Goal: Task Accomplishment & Management: Use online tool/utility

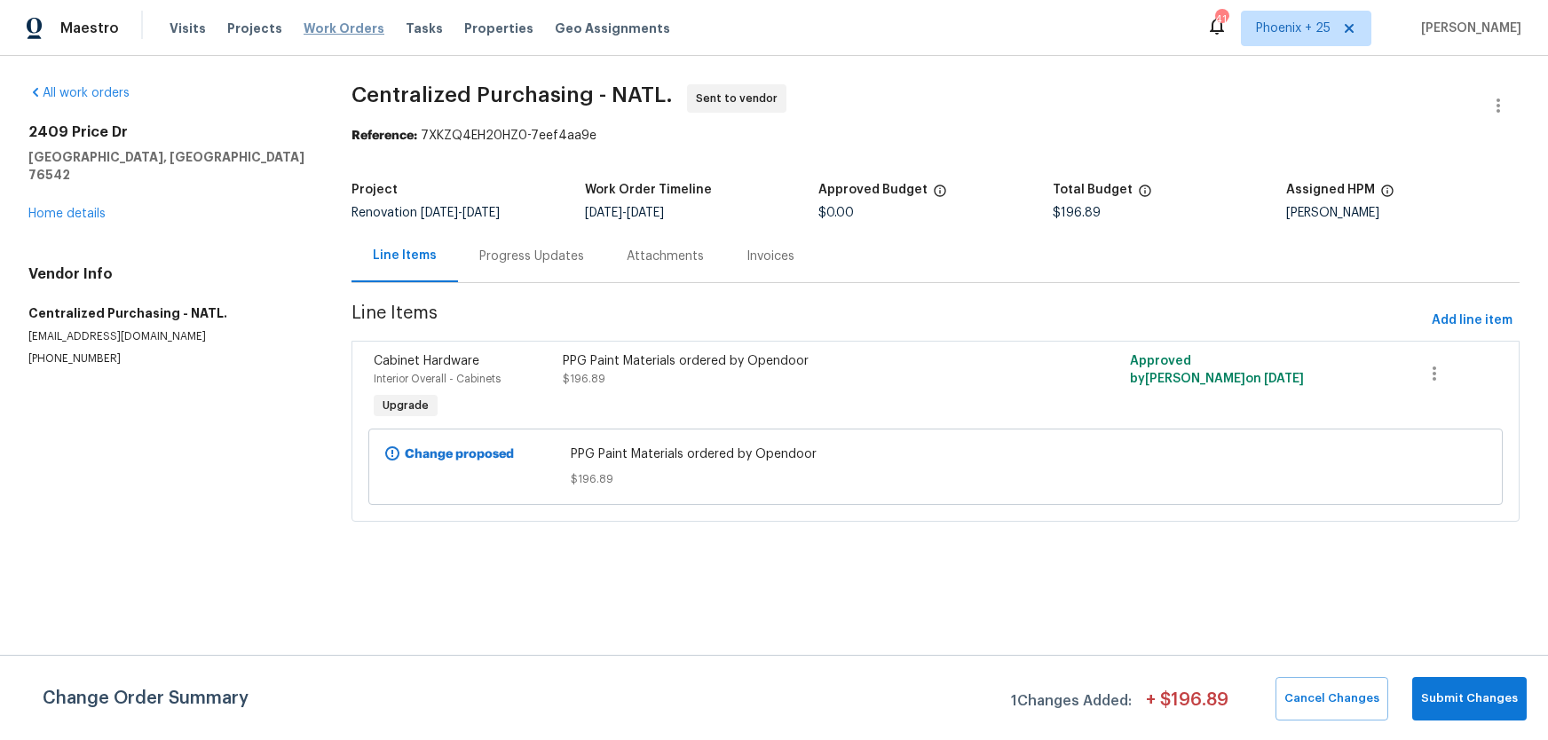
click at [344, 30] on span "Work Orders" at bounding box center [344, 29] width 81 height 18
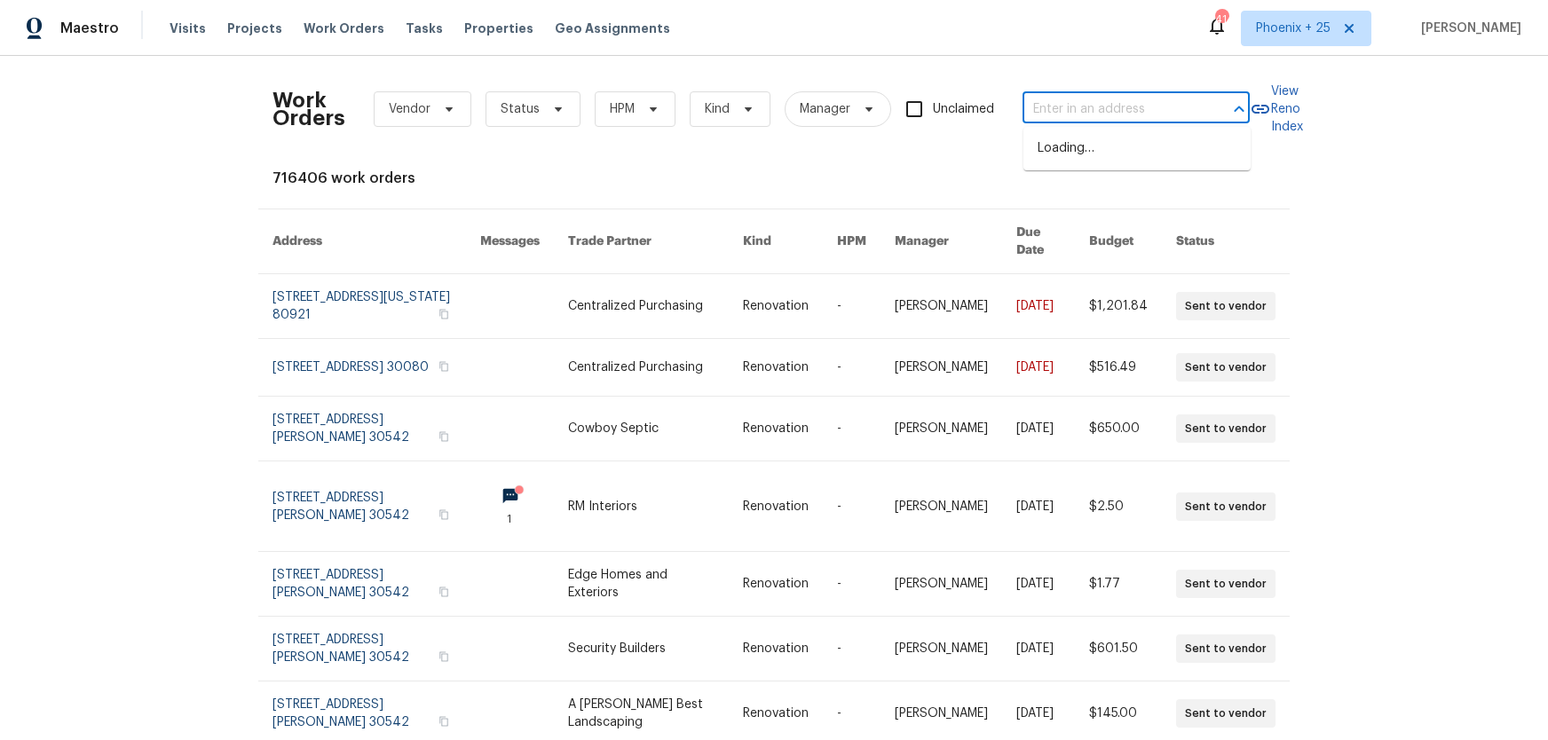
click at [1079, 112] on input "text" at bounding box center [1112, 110] width 178 height 28
paste input "2424 Flintshire Ln, Gastonia, NC 28056"
type input "2424 Flintshire Ln, Gastonia, NC 28056"
click at [1122, 153] on li "2424 Flintshire Ln, Gastonia, NC 28056" at bounding box center [1137, 148] width 227 height 29
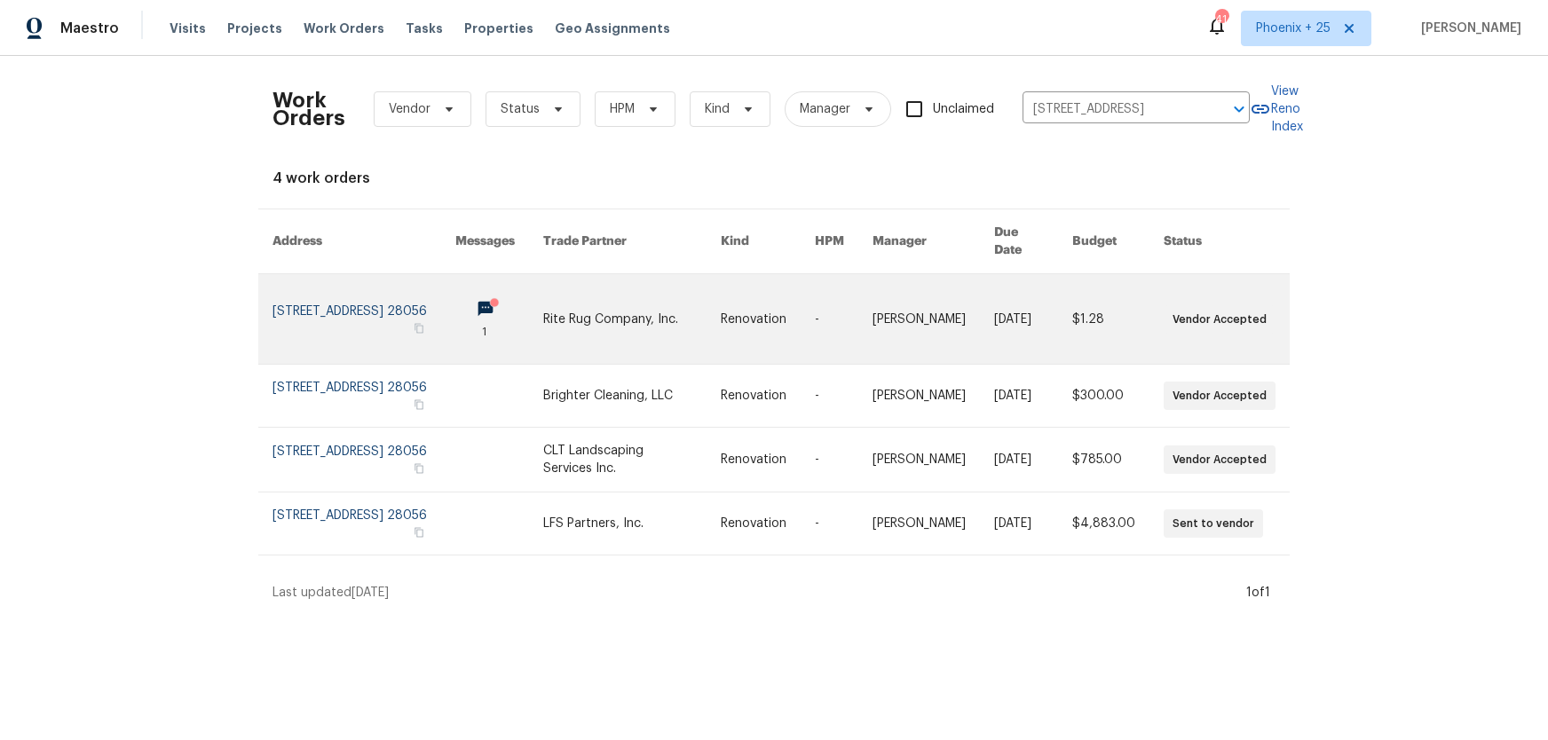
click at [543, 311] on link at bounding box center [499, 319] width 88 height 90
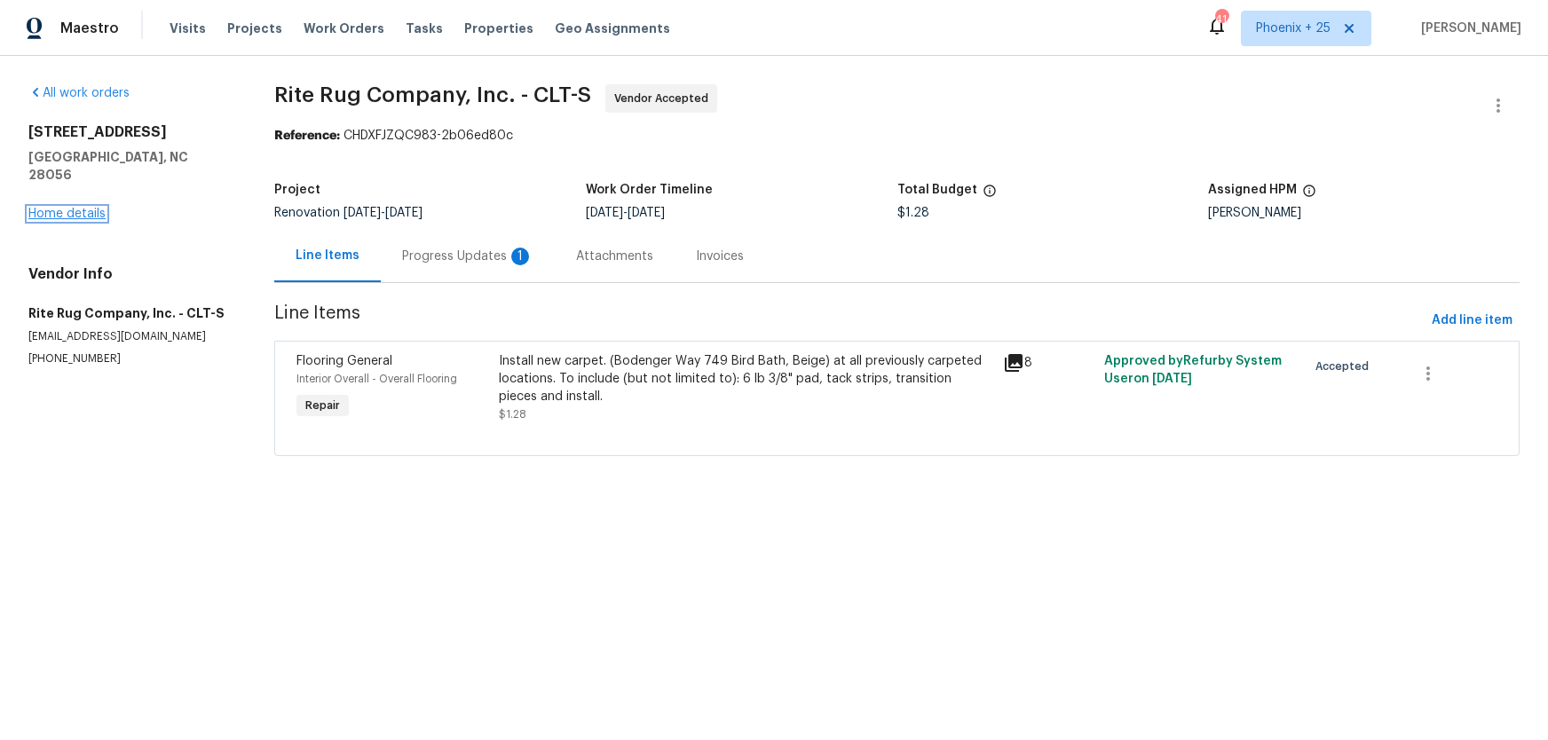
click at [73, 208] on link "Home details" at bounding box center [66, 214] width 77 height 12
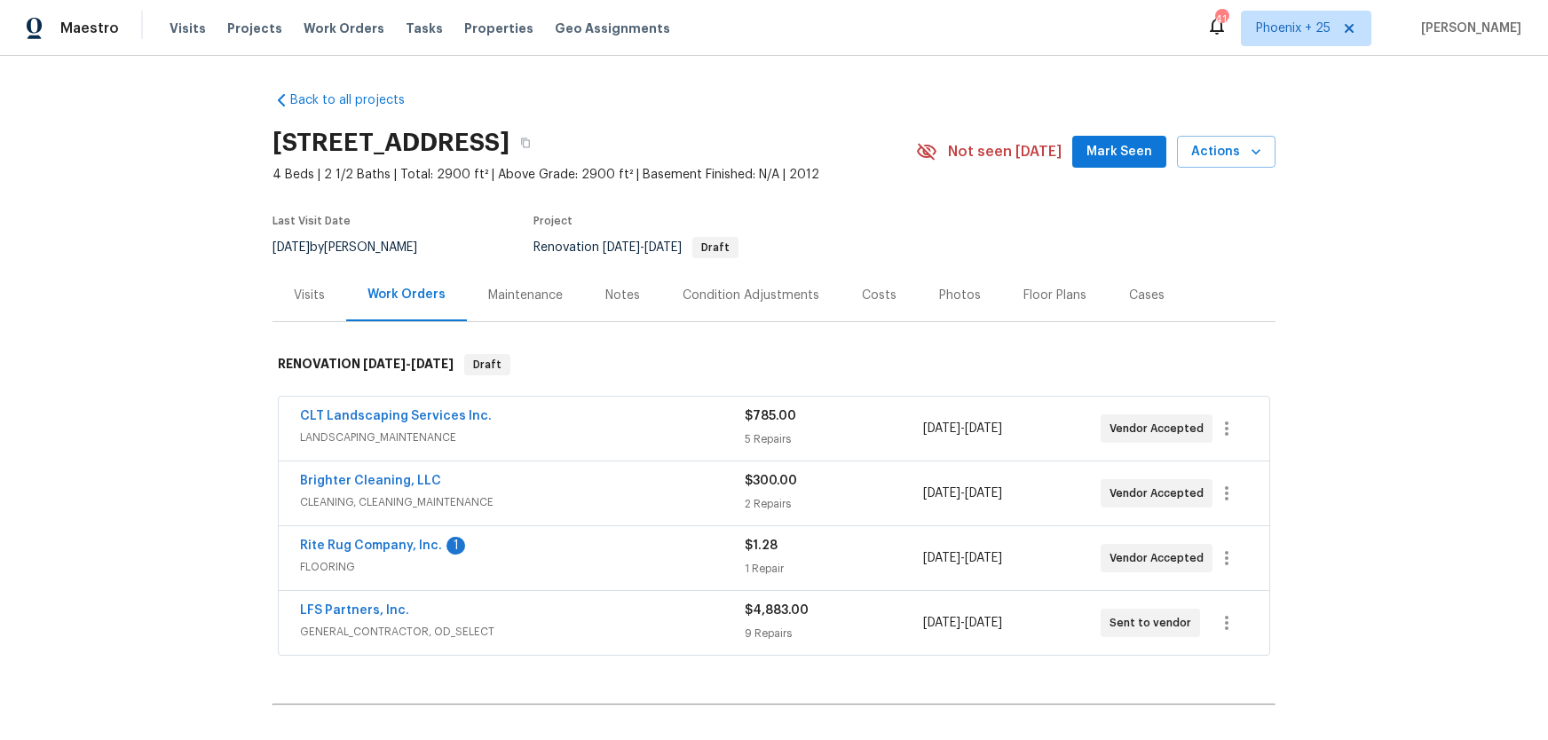
scroll to position [193, 0]
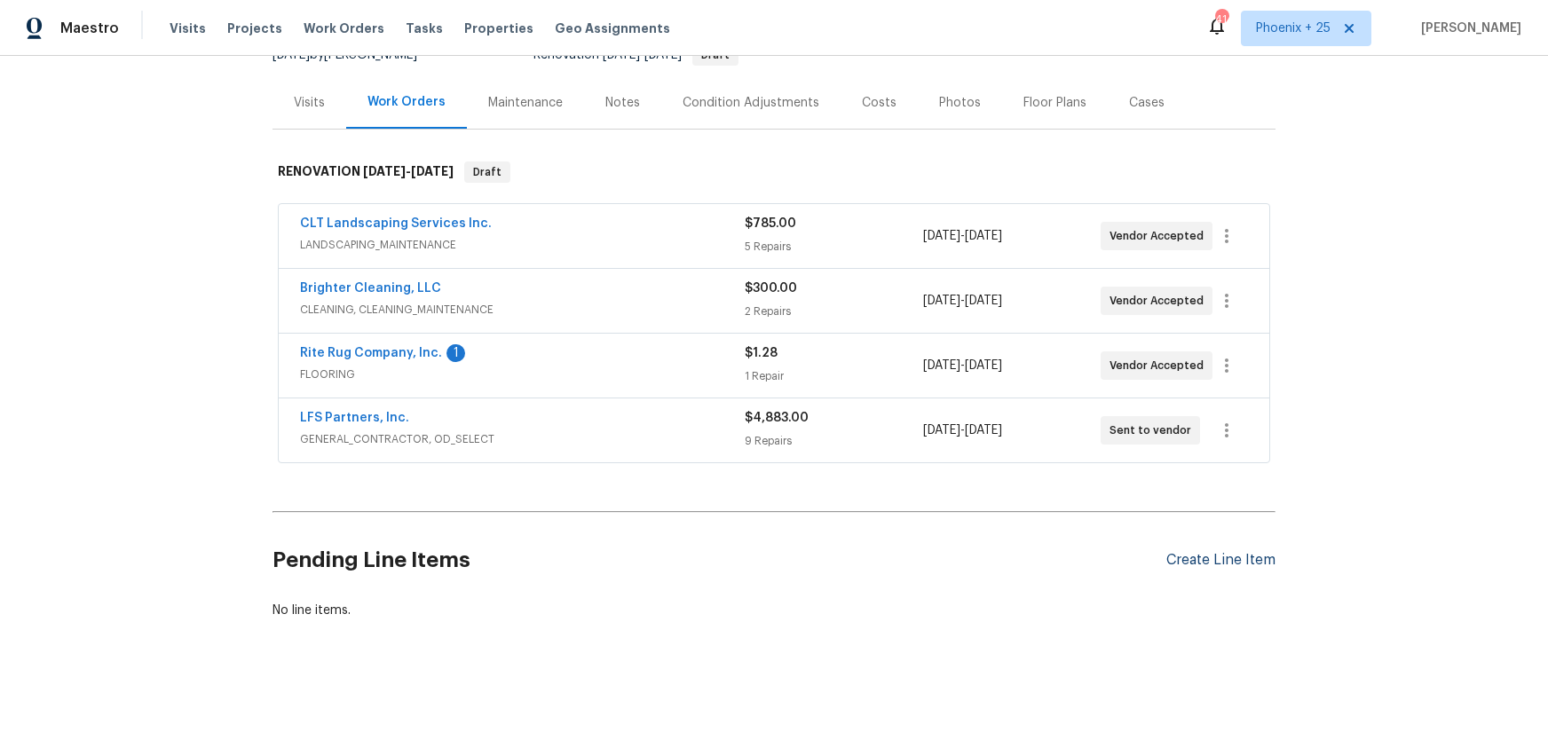
click at [1218, 556] on div "Create Line Item" at bounding box center [1220, 560] width 109 height 17
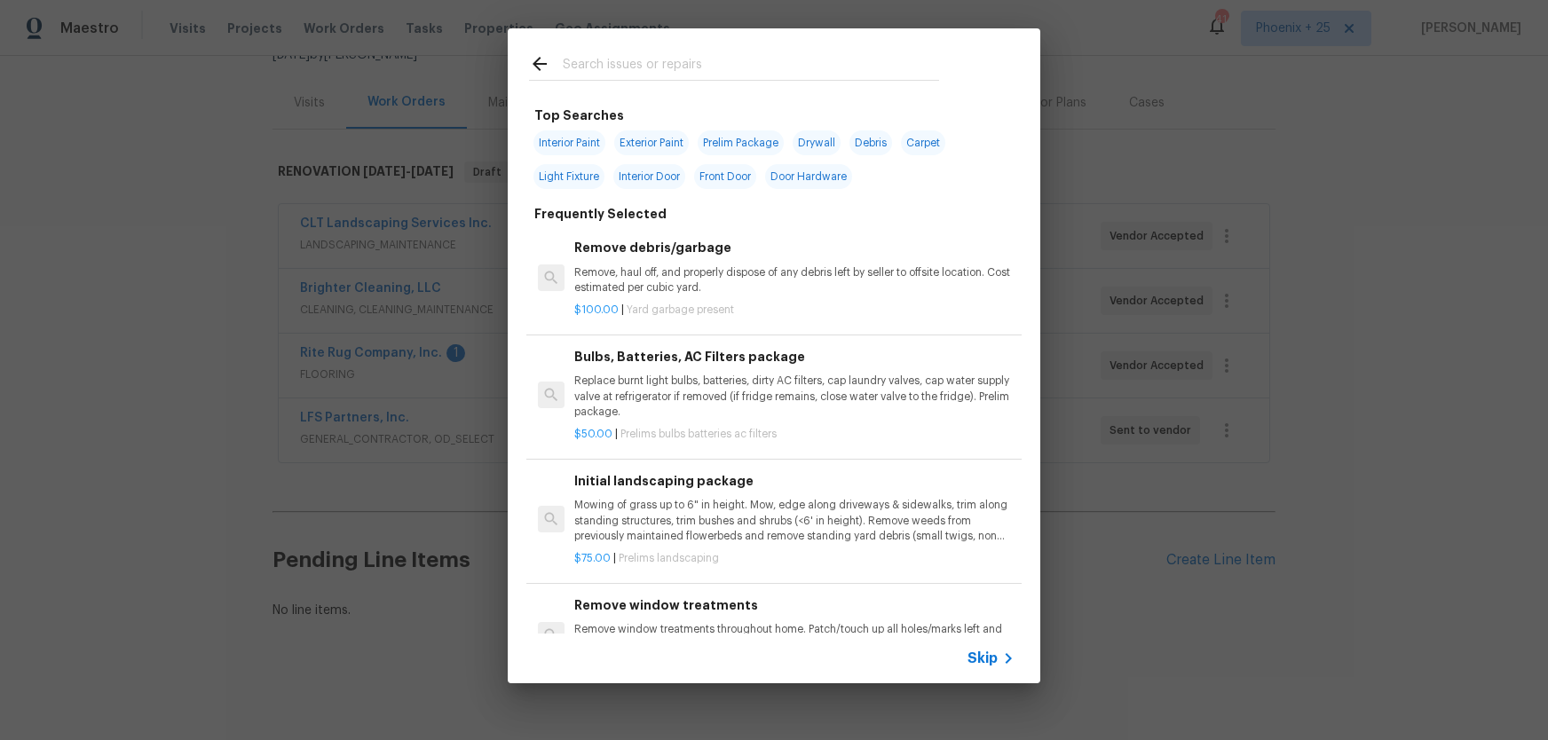
click at [726, 77] on input "text" at bounding box center [751, 66] width 376 height 27
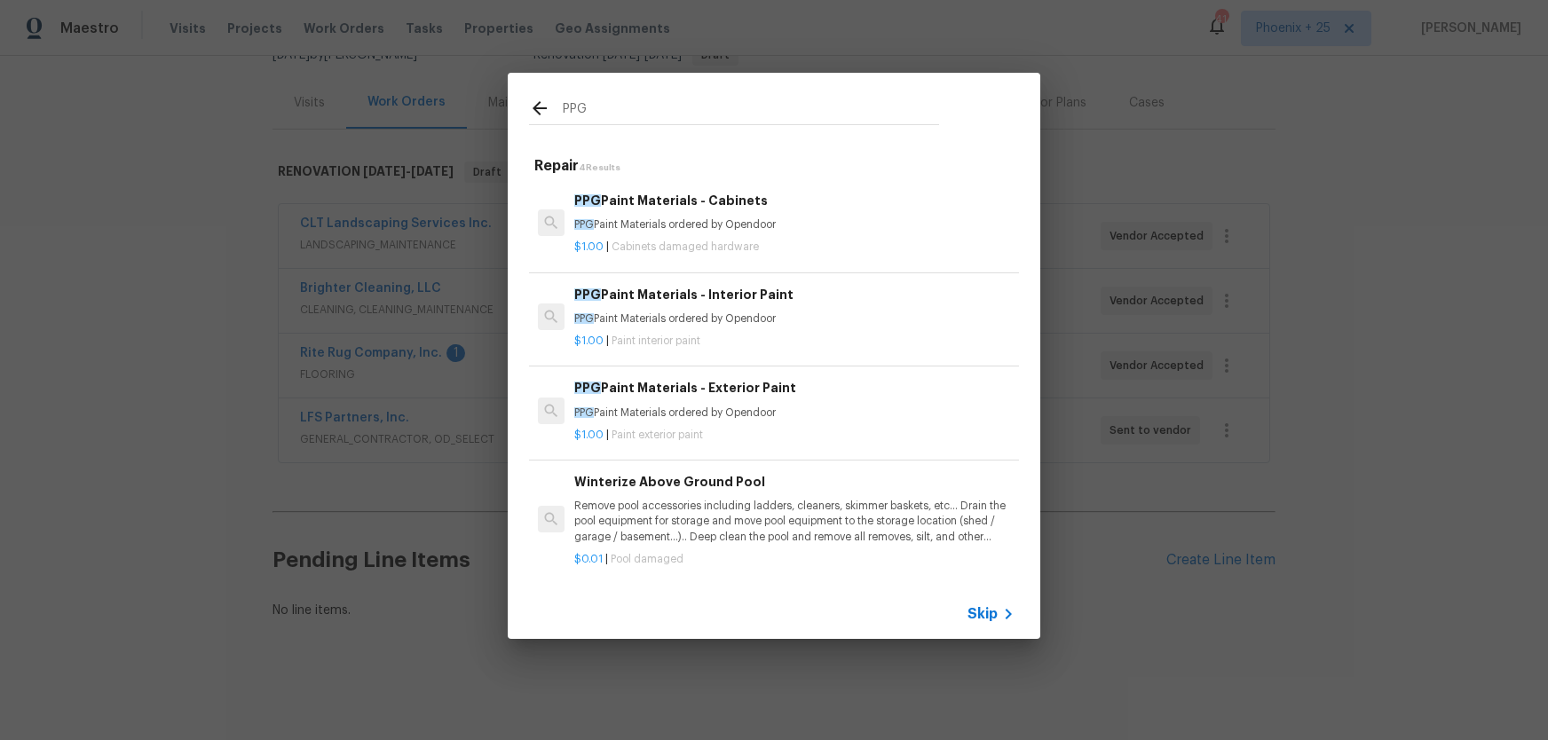
type input "PPG"
click at [826, 345] on p "$1.00 | Paint interior paint" at bounding box center [794, 341] width 440 height 15
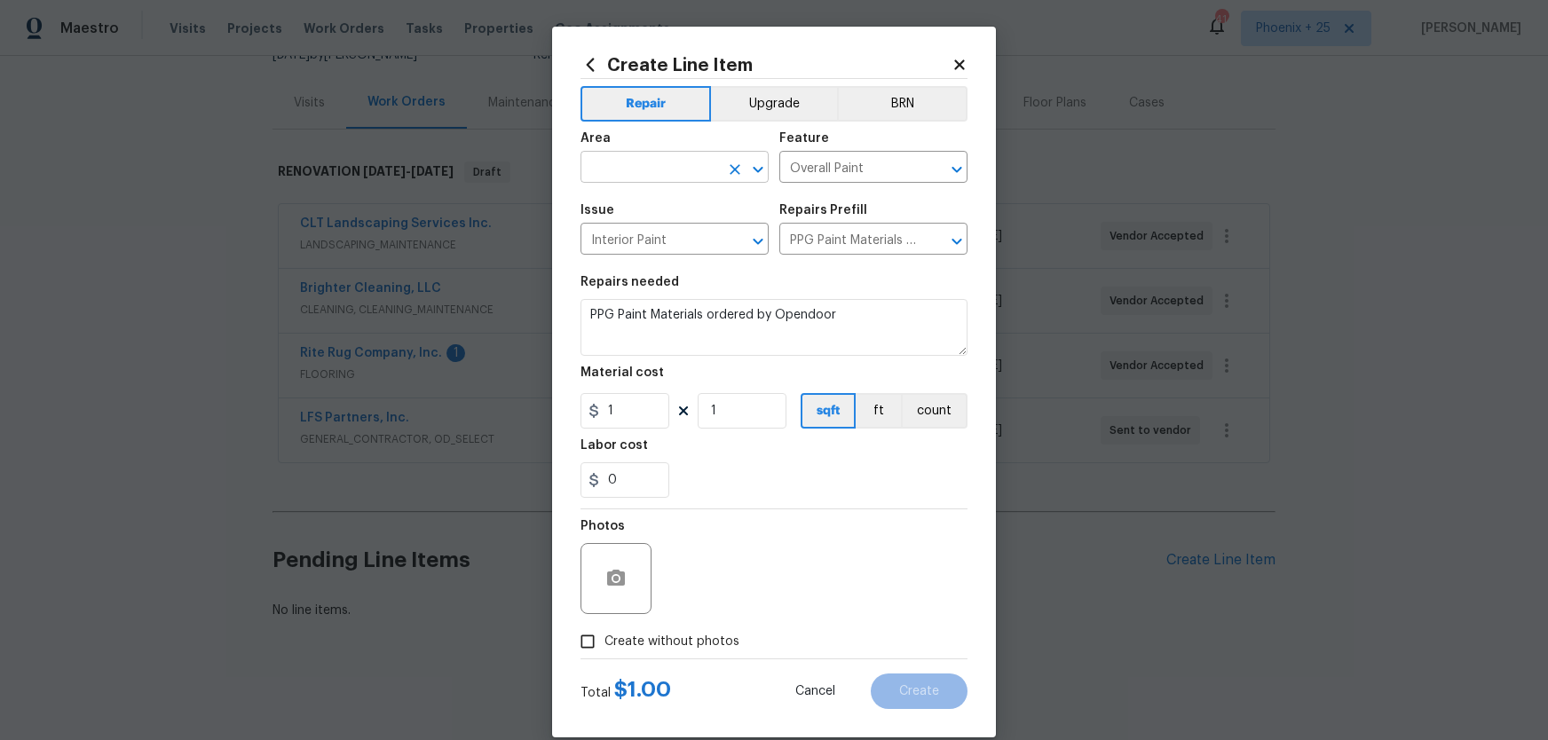
click at [668, 171] on input "text" at bounding box center [650, 169] width 138 height 28
type input "OV"
click at [636, 170] on input "text" at bounding box center [650, 169] width 138 height 28
click at [685, 241] on li "Interior Overall" at bounding box center [675, 238] width 188 height 29
type input "Interior Overall"
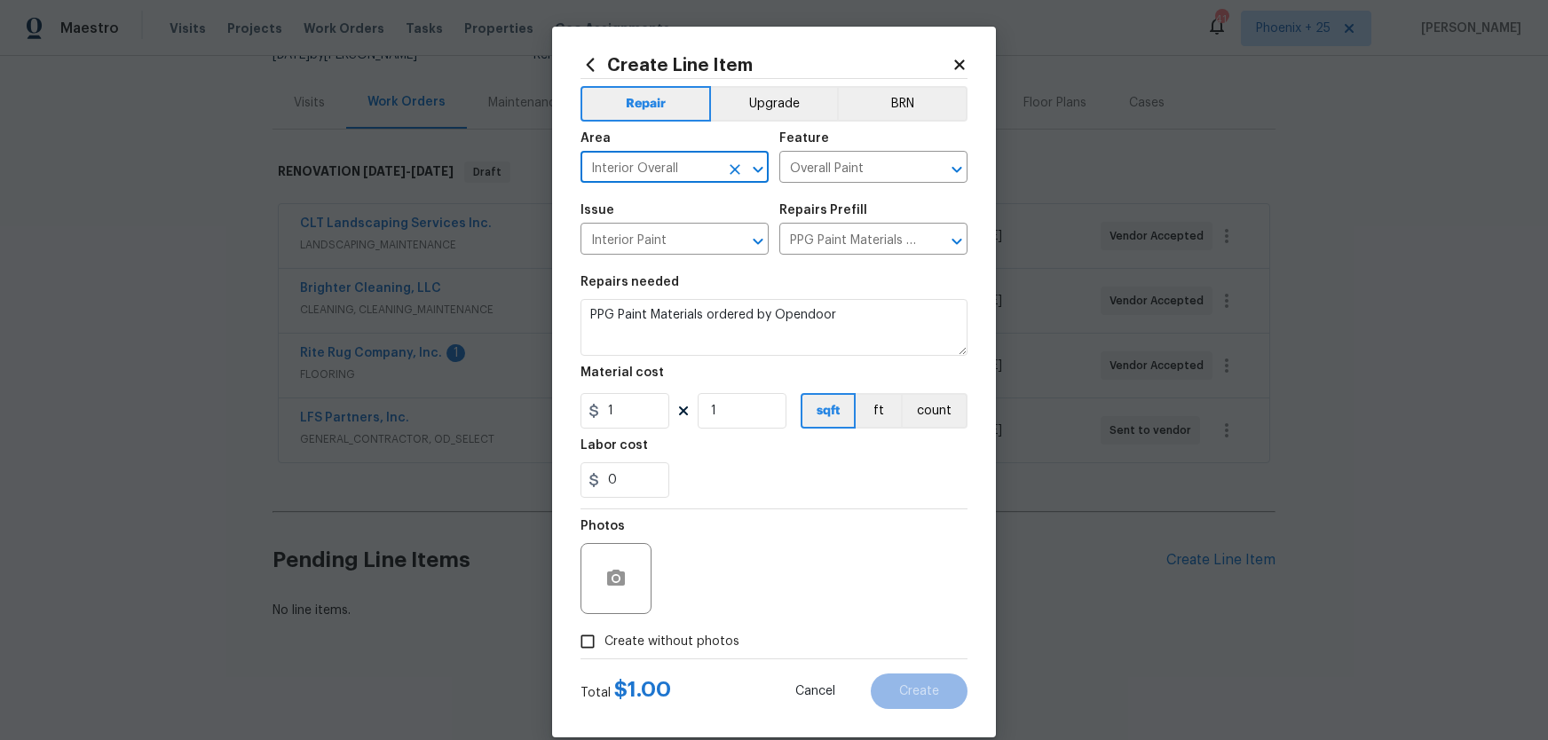
click at [707, 636] on span "Create without photos" at bounding box center [672, 642] width 135 height 19
click at [605, 636] on input "Create without photos" at bounding box center [588, 642] width 34 height 34
checkbox input "true"
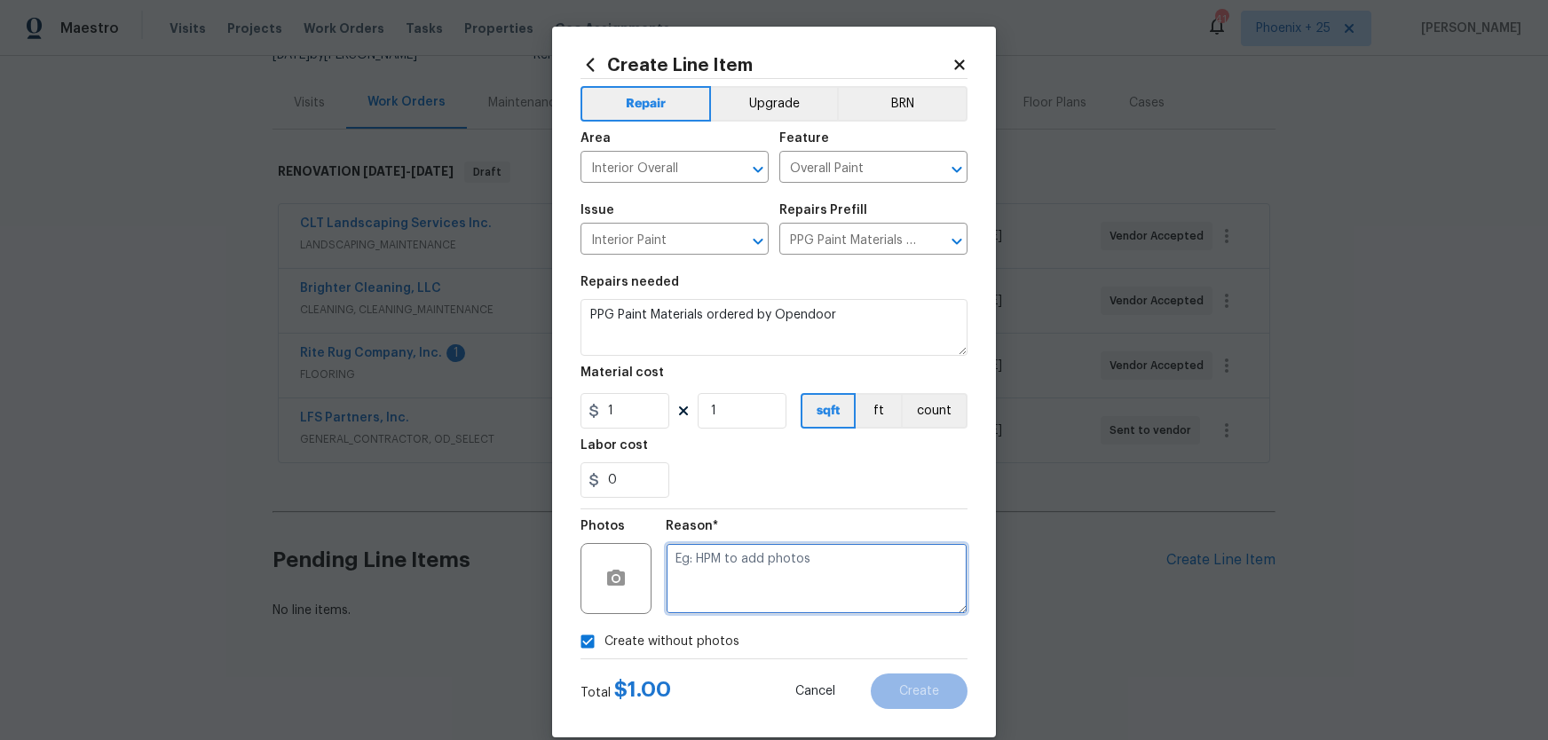
click at [731, 596] on textarea at bounding box center [817, 578] width 302 height 71
type textarea "NA"
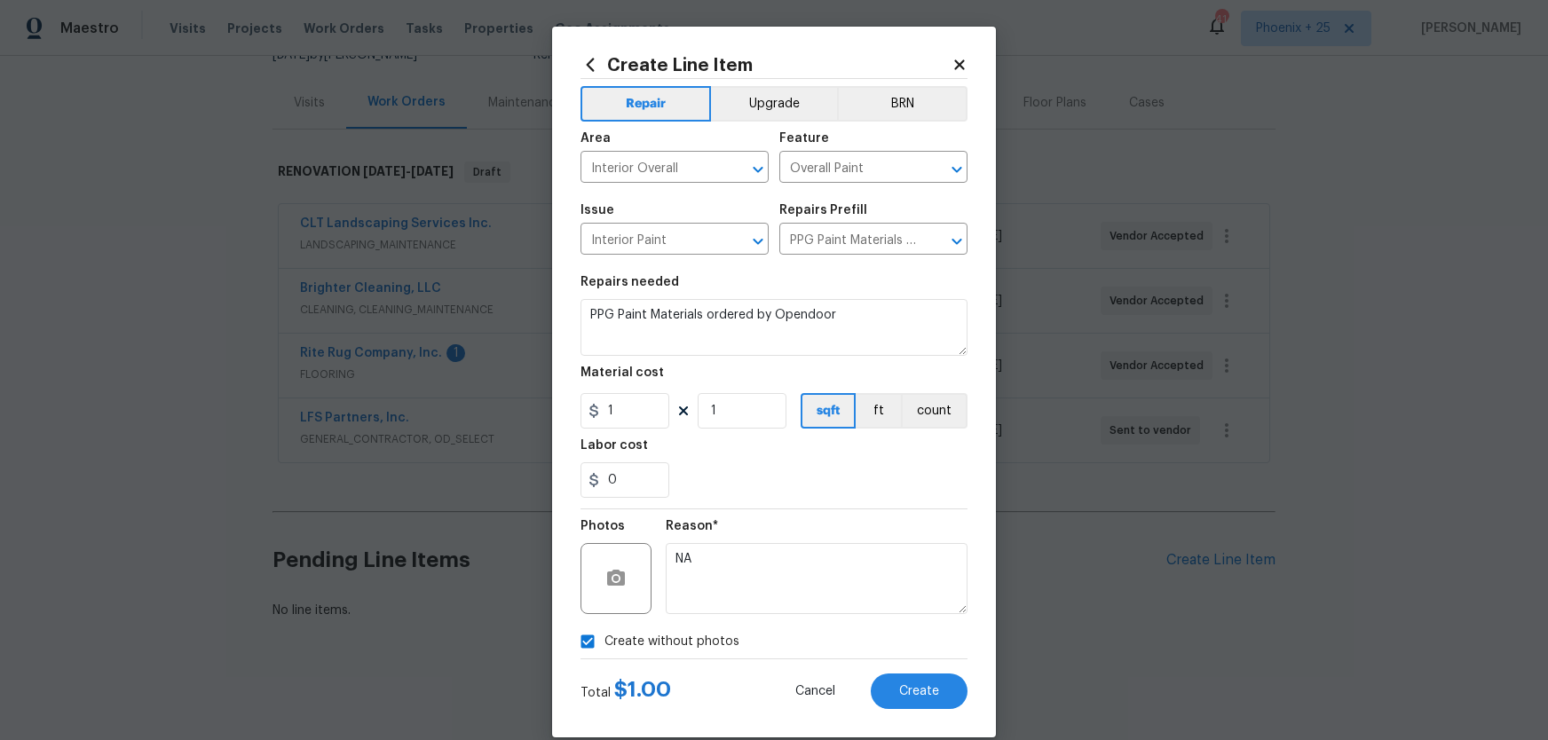
click at [753, 516] on div "Reason* NA" at bounding box center [817, 567] width 302 height 115
drag, startPoint x: 637, startPoint y: 412, endPoint x: 566, endPoint y: 412, distance: 71.0
click at [566, 412] on div "Create Line Item Repair Upgrade BRN Area Interior Overall ​ Feature Overall Pai…" at bounding box center [774, 381] width 444 height 711
type input "615.91"
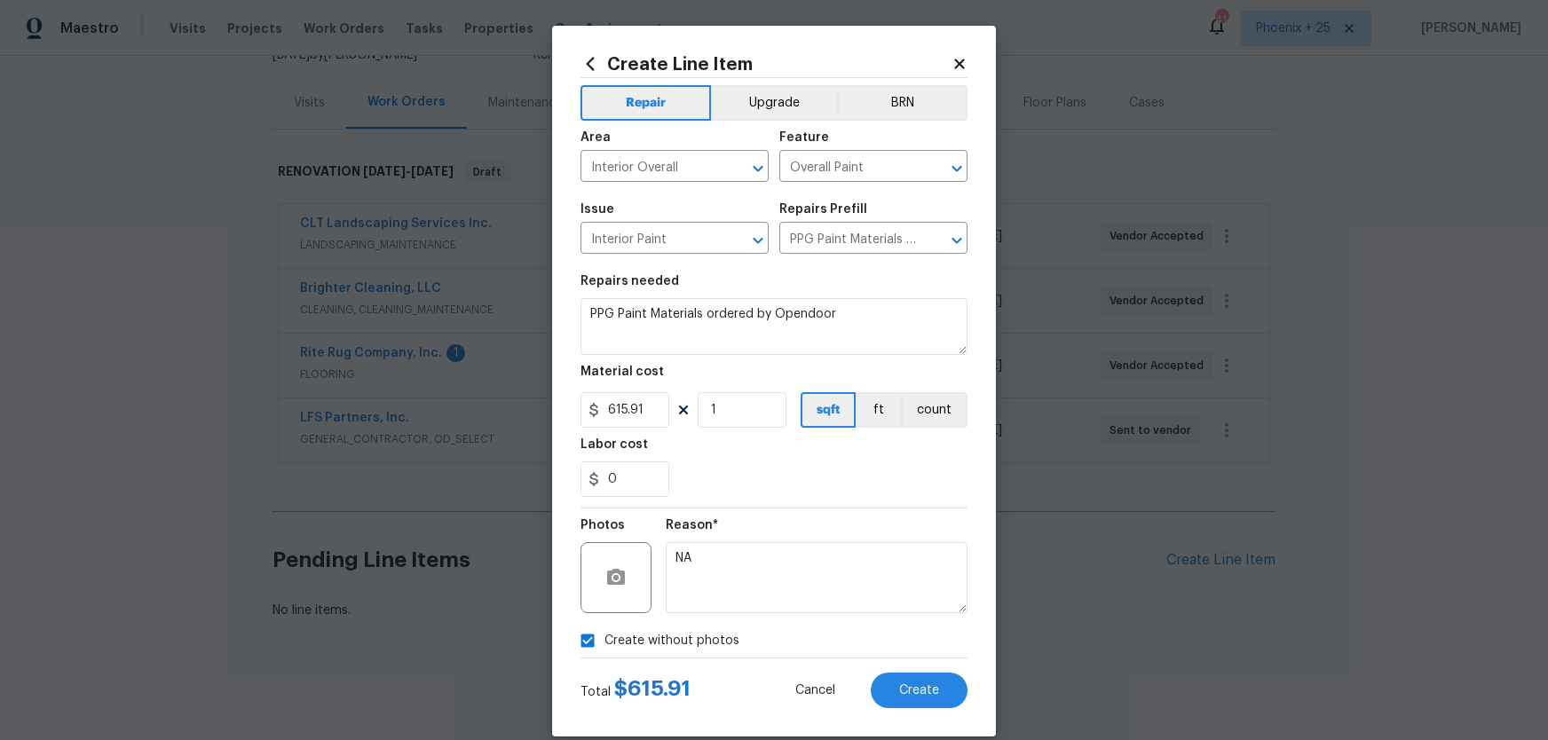
click at [859, 641] on div "Create without photos" at bounding box center [774, 641] width 387 height 34
click at [914, 680] on button "Create" at bounding box center [919, 691] width 97 height 36
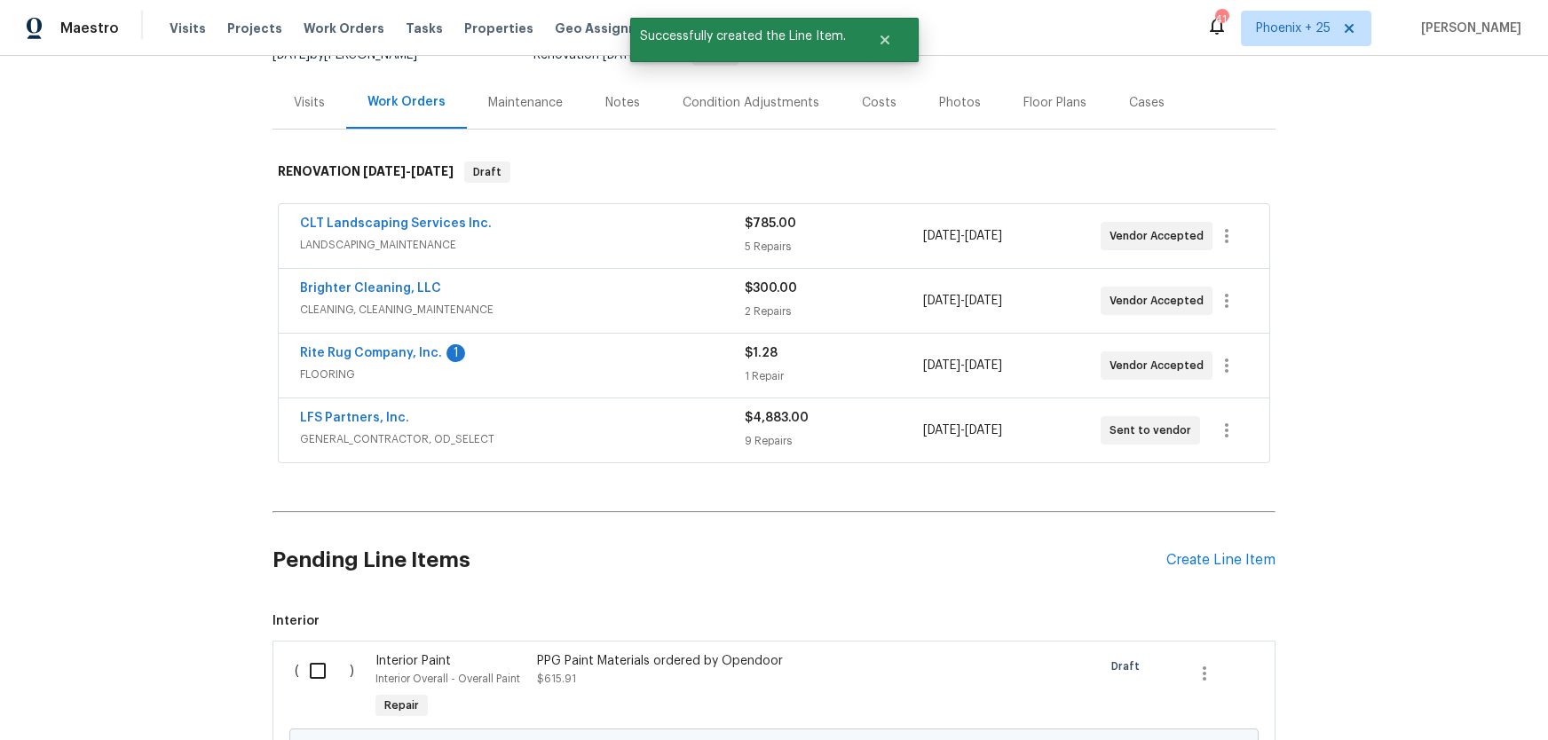
scroll to position [395, 0]
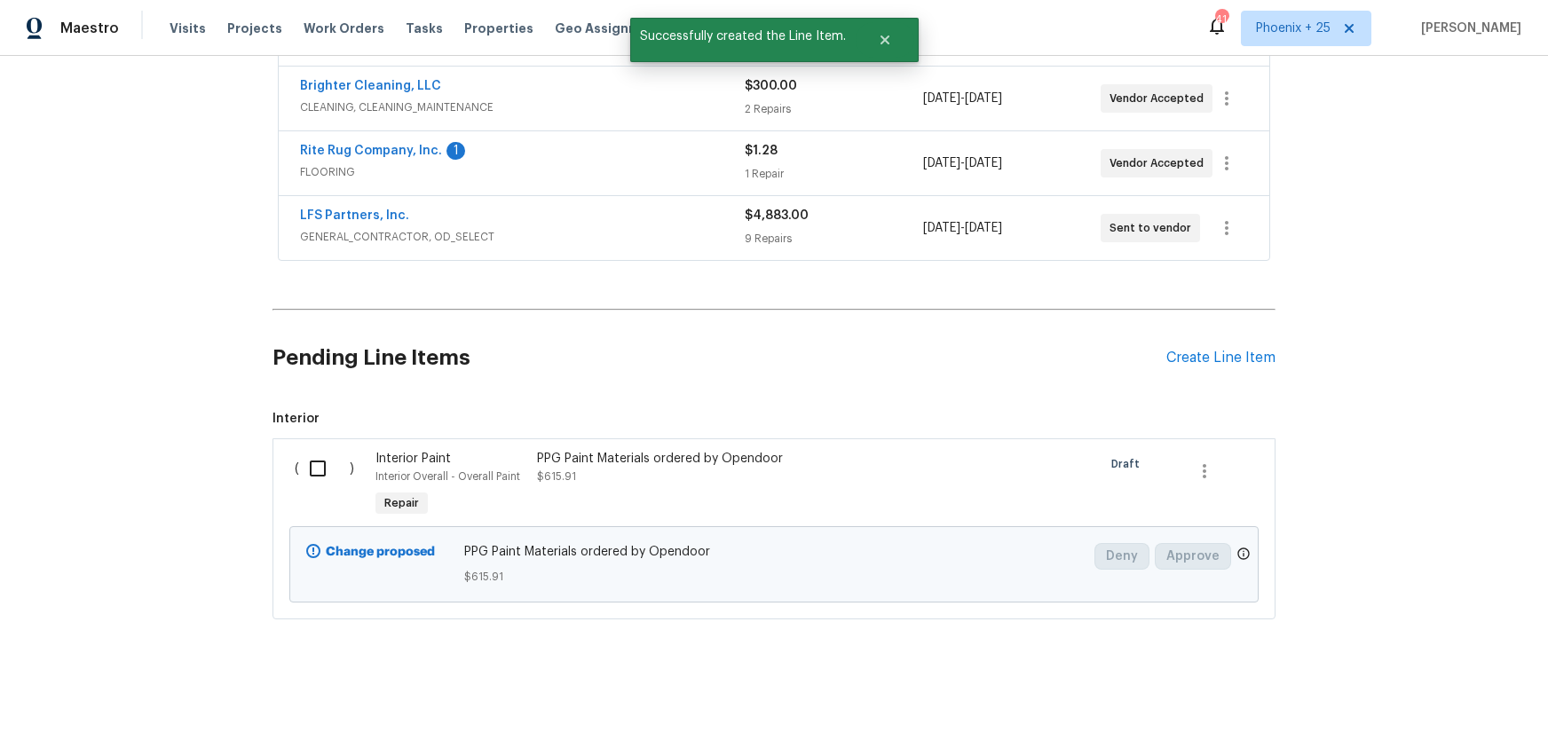
click at [308, 425] on span "Interior" at bounding box center [774, 419] width 1003 height 18
drag, startPoint x: 321, startPoint y: 476, endPoint x: 644, endPoint y: 559, distance: 333.7
click at [326, 477] on input "checkbox" at bounding box center [324, 468] width 51 height 37
checkbox input "true"
click at [1388, 693] on button "Create Work Order" at bounding box center [1446, 696] width 146 height 33
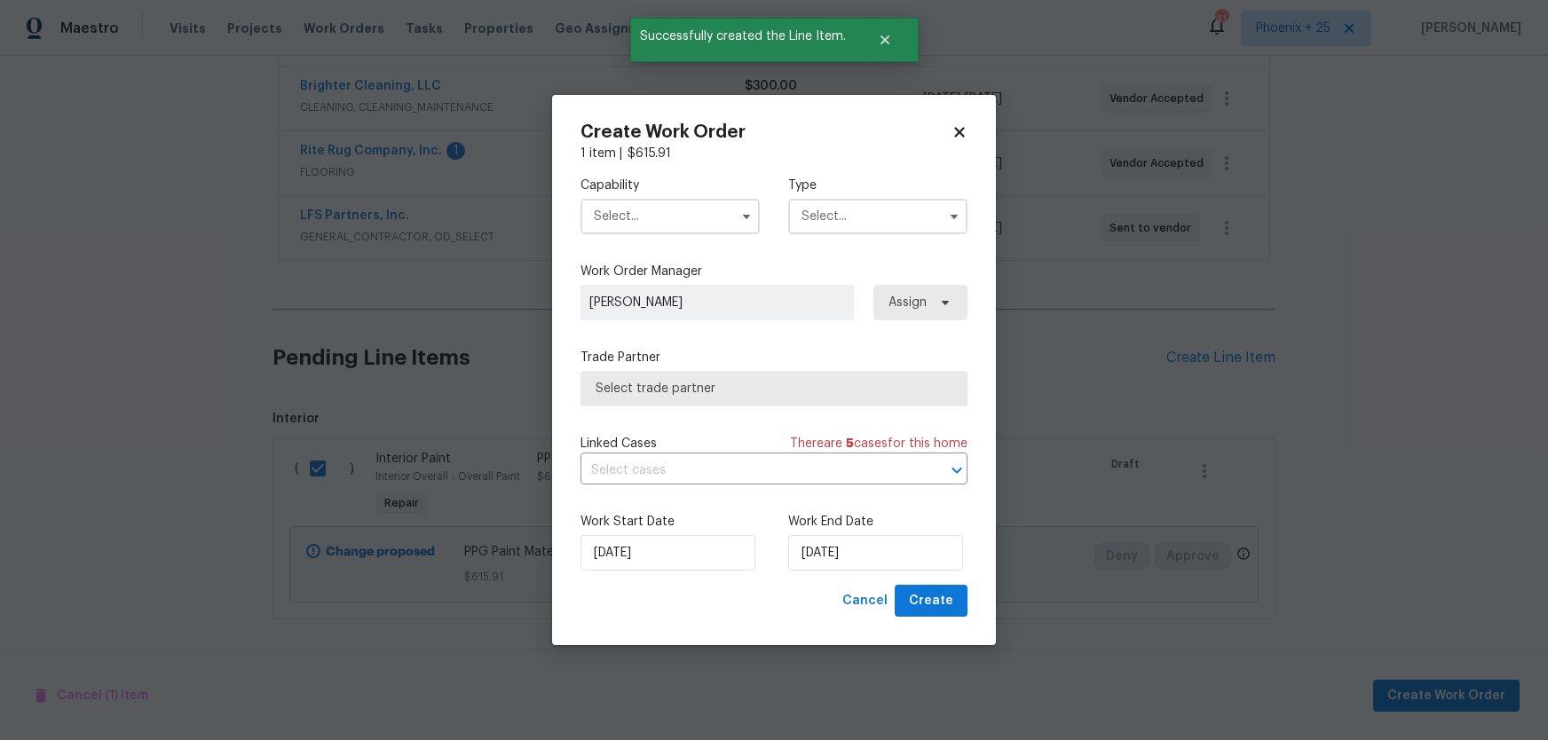
click at [672, 217] on input "text" at bounding box center [670, 217] width 179 height 36
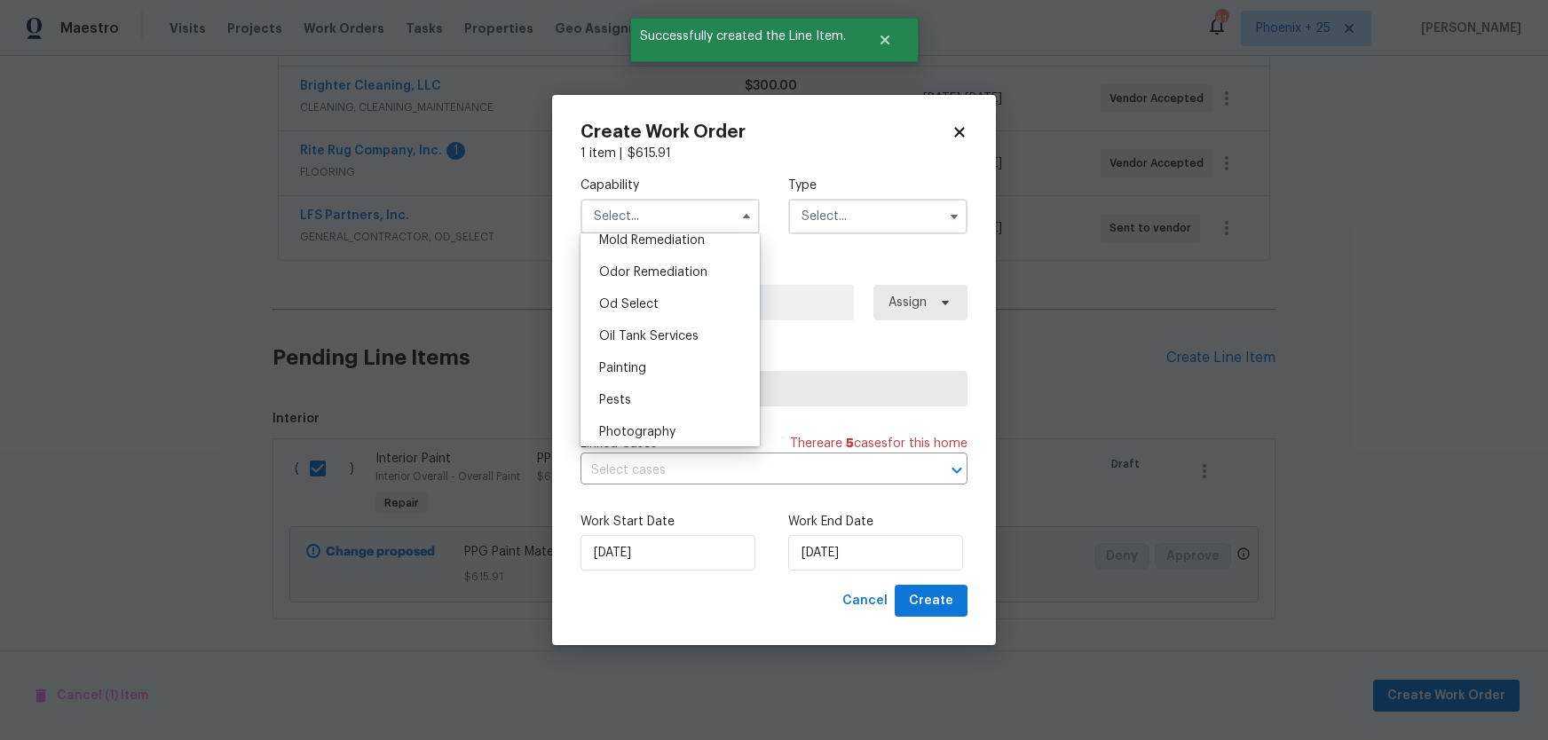
scroll to position [1383, 0]
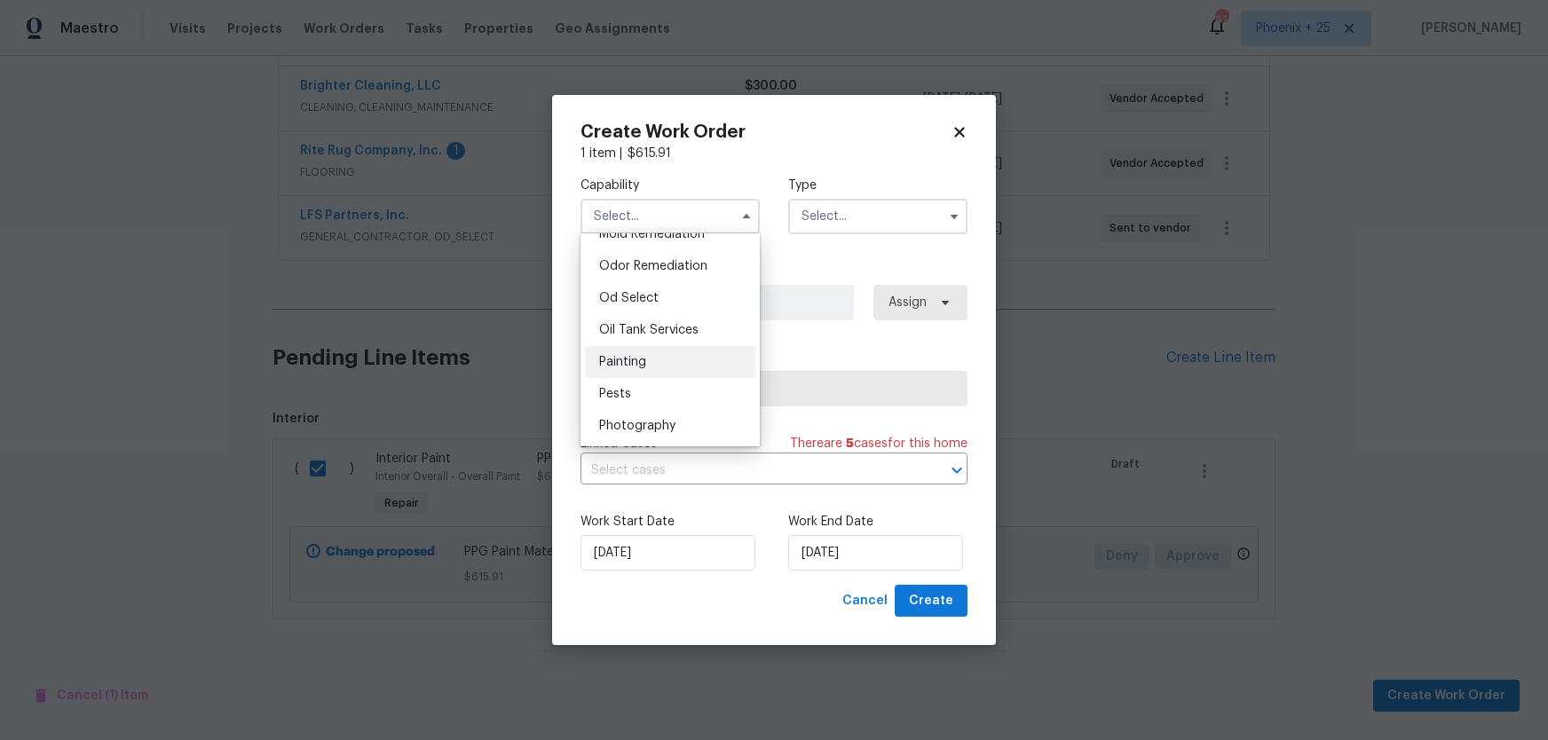
click at [700, 356] on div "Painting" at bounding box center [670, 362] width 170 height 32
type input "Painting"
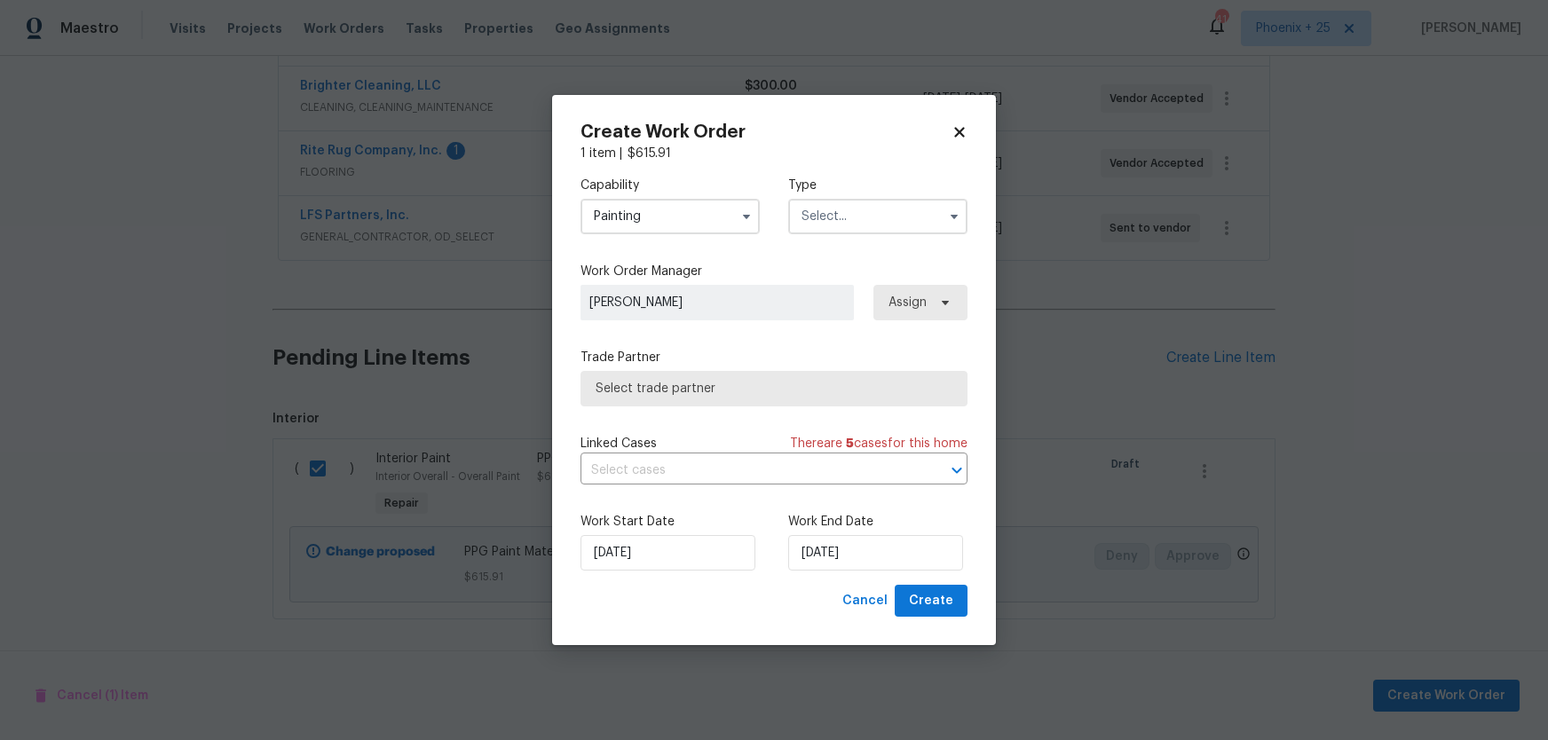
click at [844, 231] on input "text" at bounding box center [877, 217] width 179 height 36
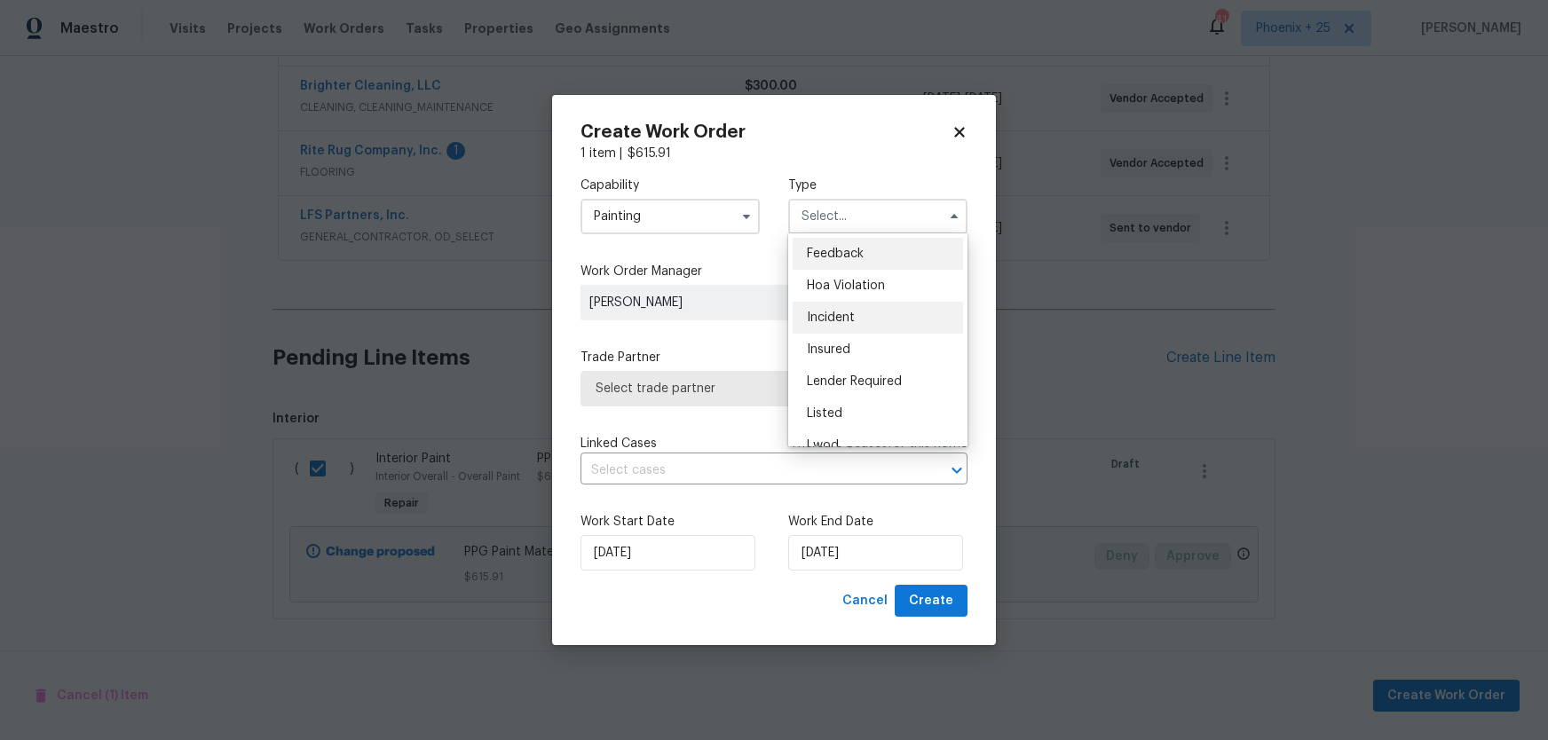
scroll to position [211, 0]
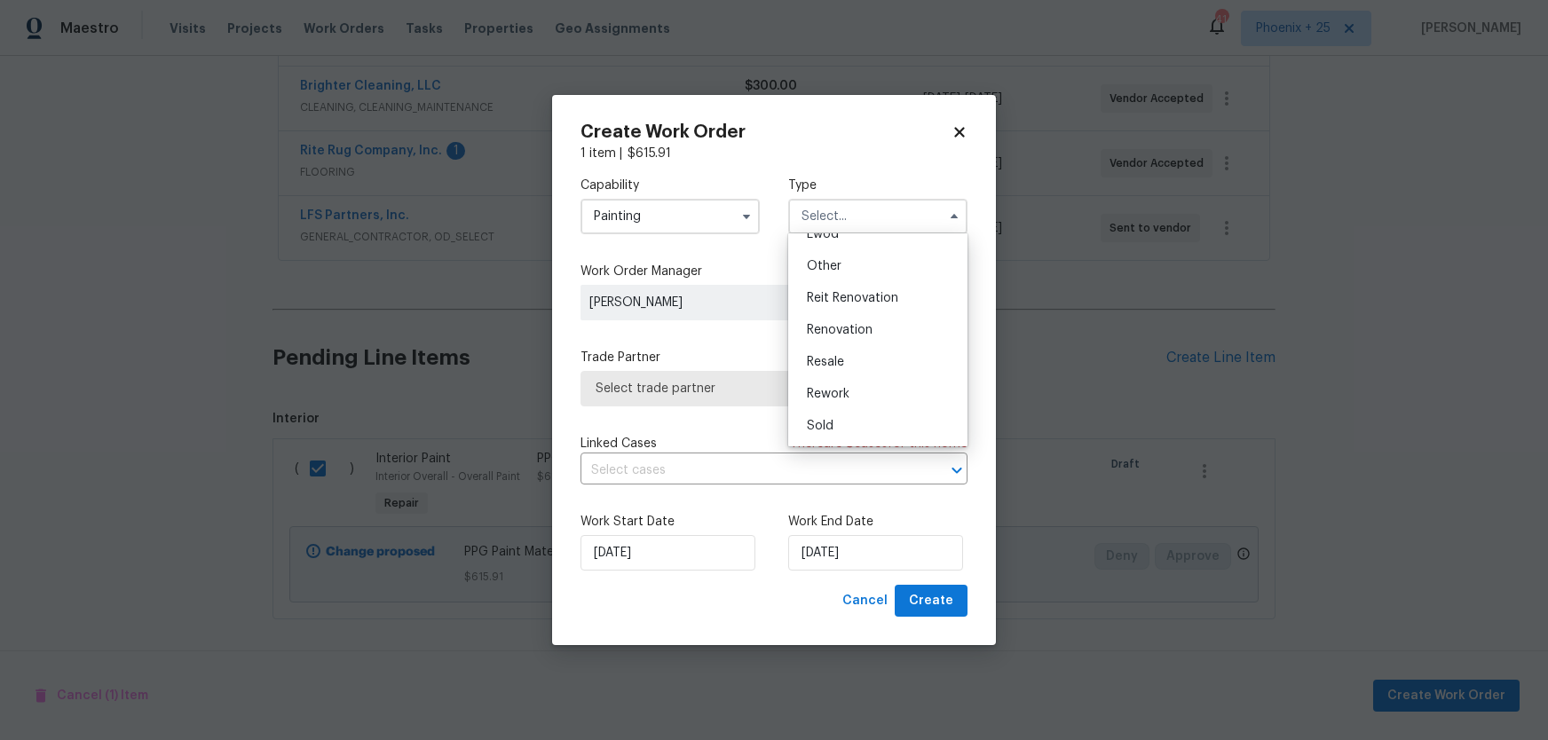
click at [845, 326] on span "Renovation" at bounding box center [840, 330] width 66 height 12
type input "Renovation"
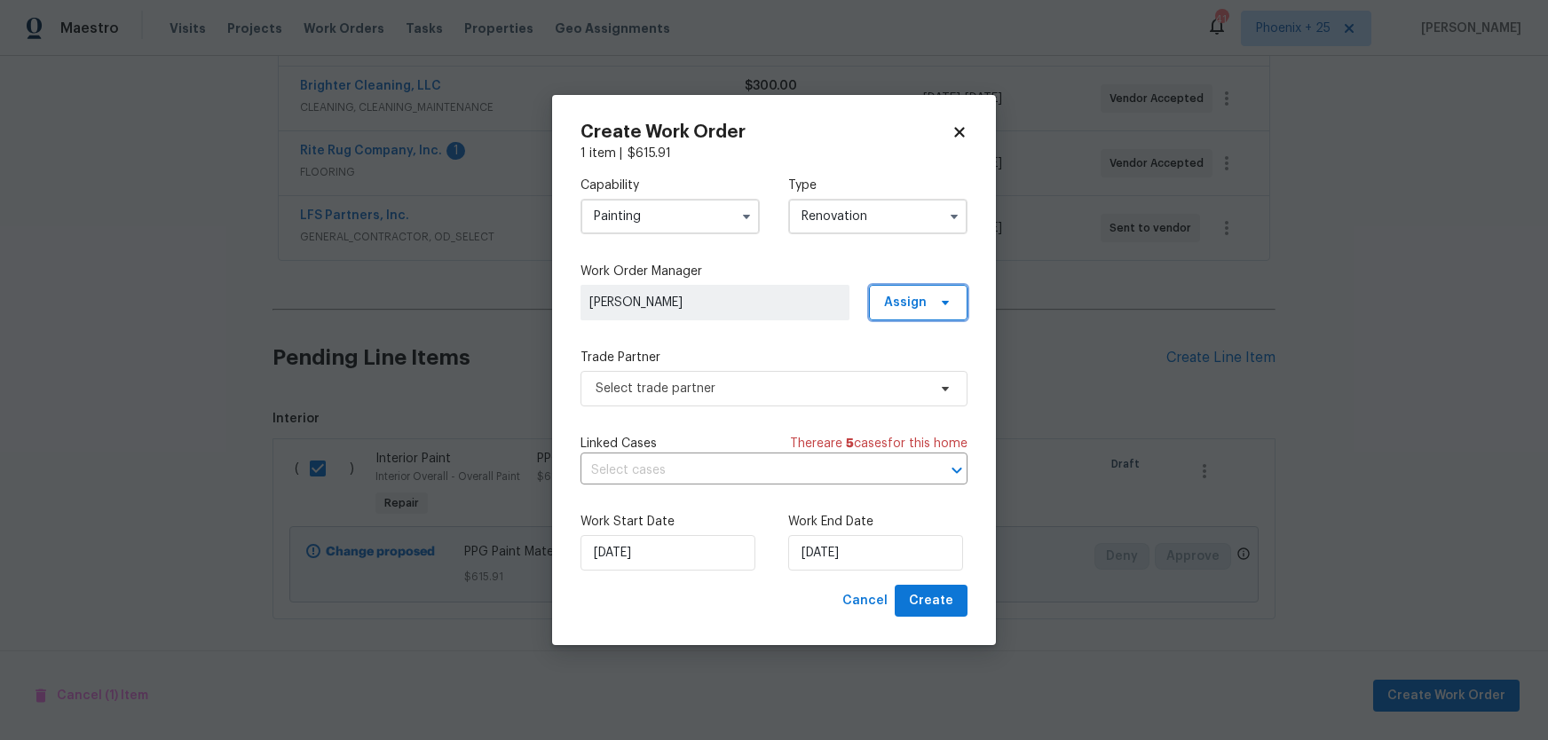
click at [922, 319] on span "Assign" at bounding box center [918, 303] width 99 height 36
click at [912, 365] on div "Assign to me" at bounding box center [926, 377] width 99 height 25
click at [908, 372] on div "Assign to me" at bounding box center [920, 377] width 77 height 18
click at [819, 392] on span "Select trade partner" at bounding box center [761, 389] width 331 height 18
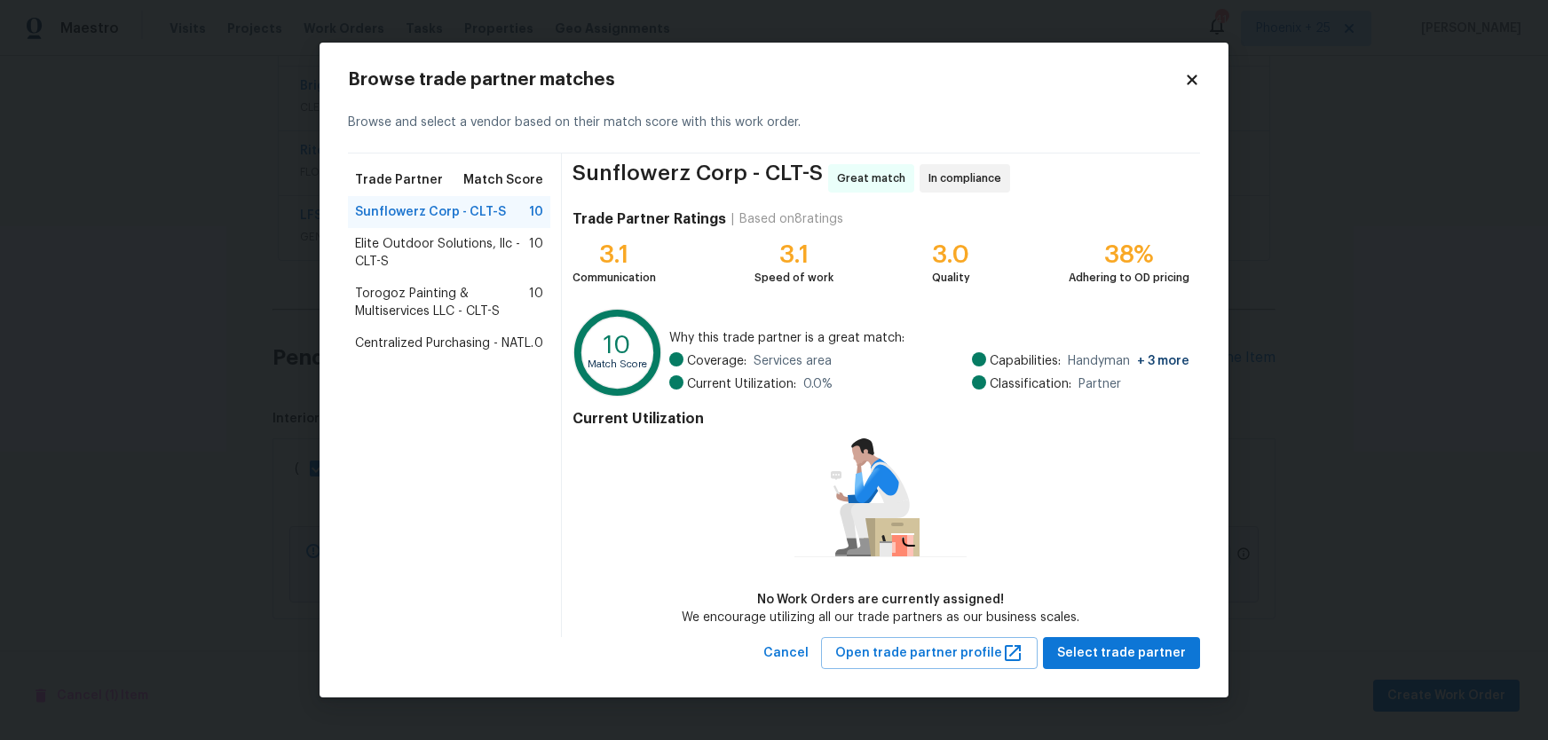
click at [466, 354] on div "Centralized Purchasing - NATL. 0" at bounding box center [449, 344] width 202 height 32
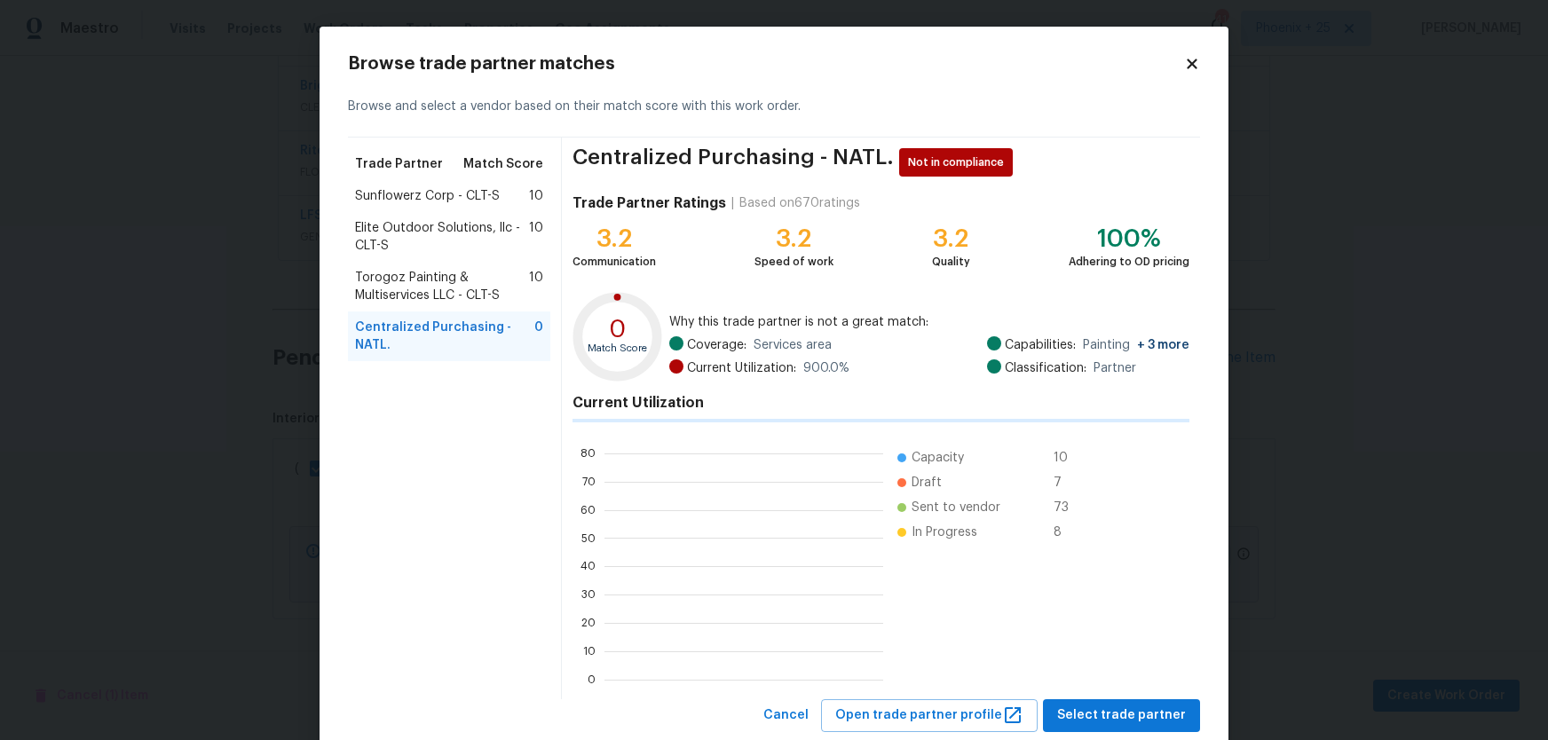
scroll to position [249, 279]
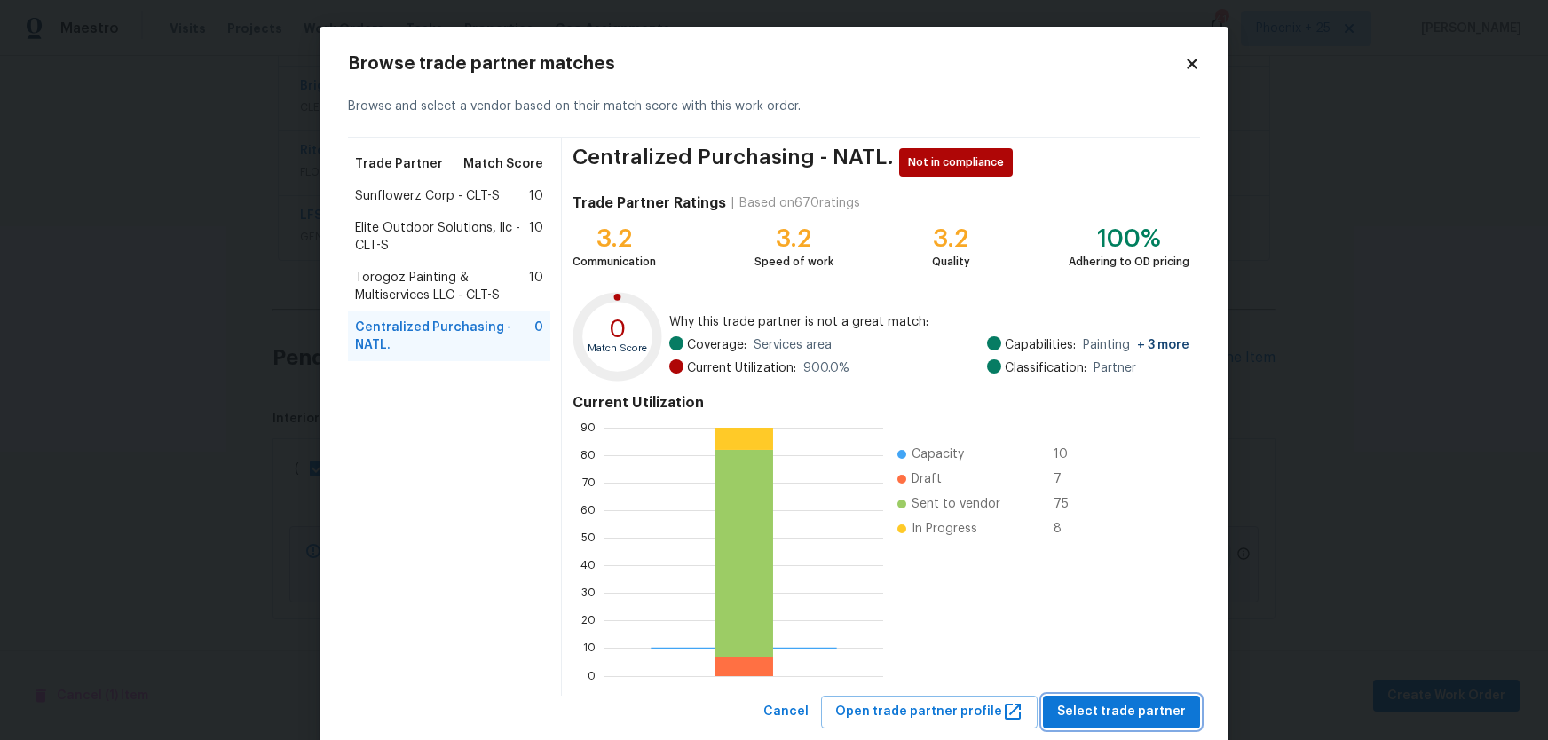
click at [1132, 709] on span "Select trade partner" at bounding box center [1121, 712] width 129 height 22
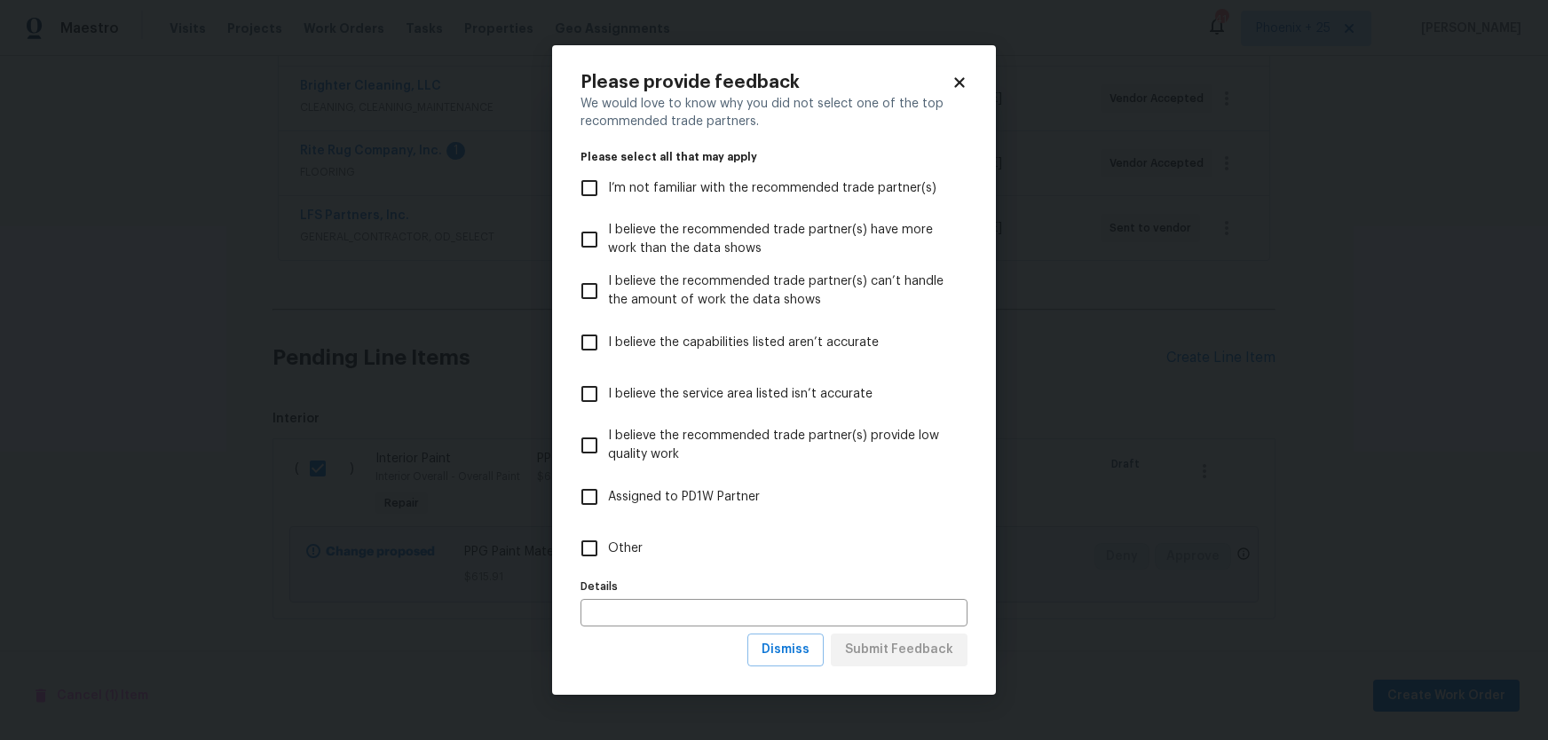
drag, startPoint x: 768, startPoint y: 565, endPoint x: 874, endPoint y: 641, distance: 130.5
click at [768, 565] on label "Other" at bounding box center [762, 548] width 383 height 51
click at [608, 565] on input "Other" at bounding box center [589, 548] width 37 height 37
checkbox input "true"
click at [896, 653] on span "Submit Feedback" at bounding box center [899, 650] width 108 height 22
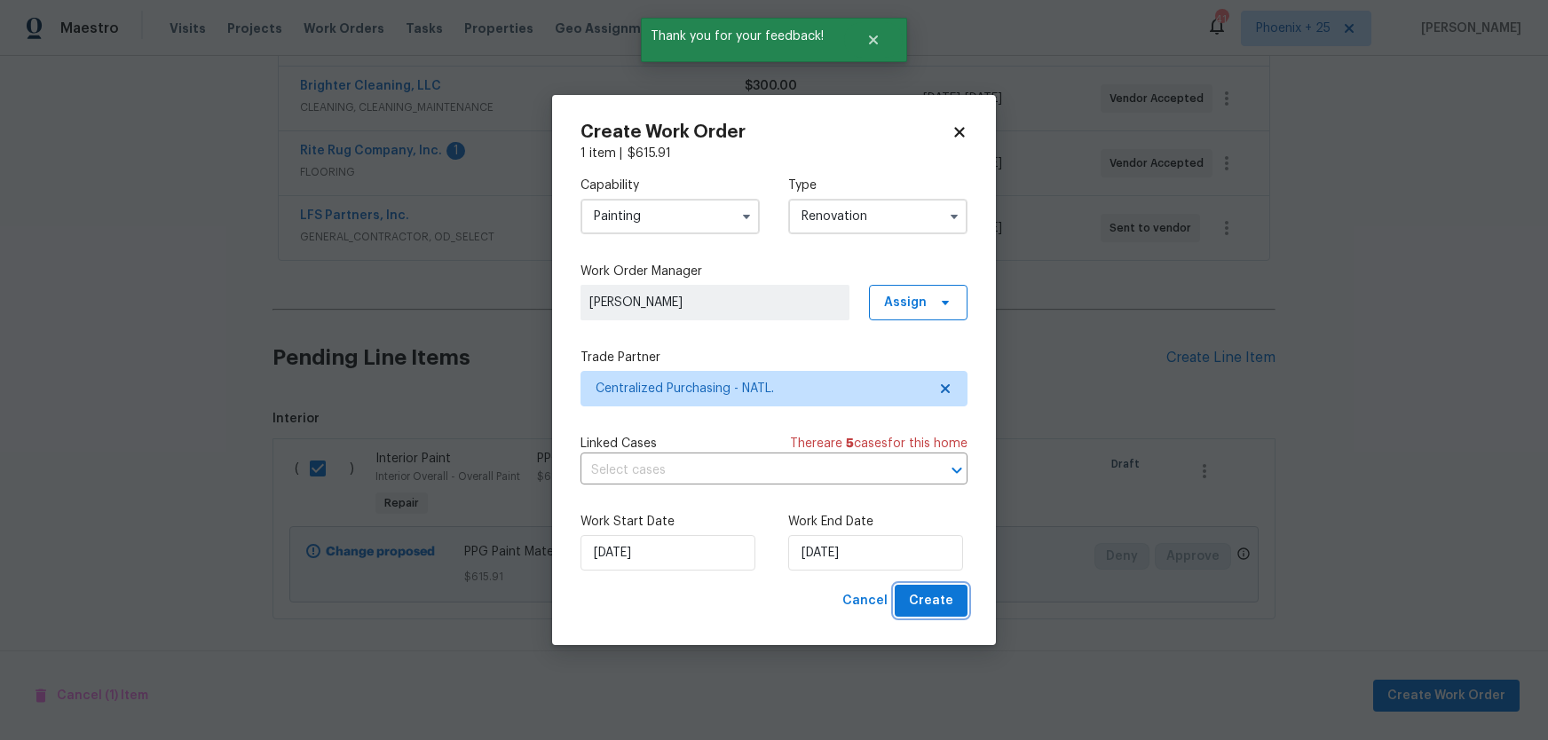
click at [911, 589] on button "Create" at bounding box center [931, 601] width 73 height 33
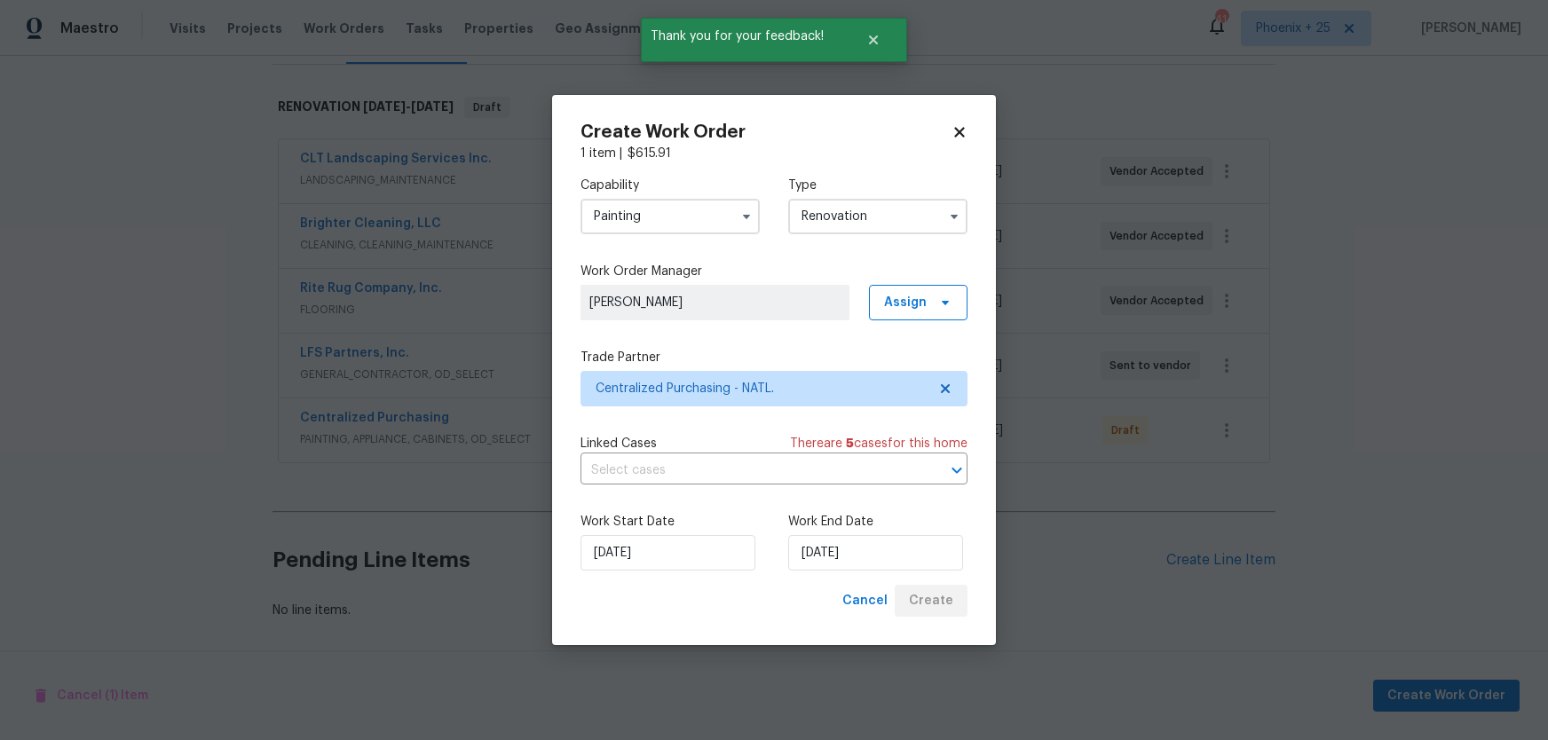
scroll to position [257, 0]
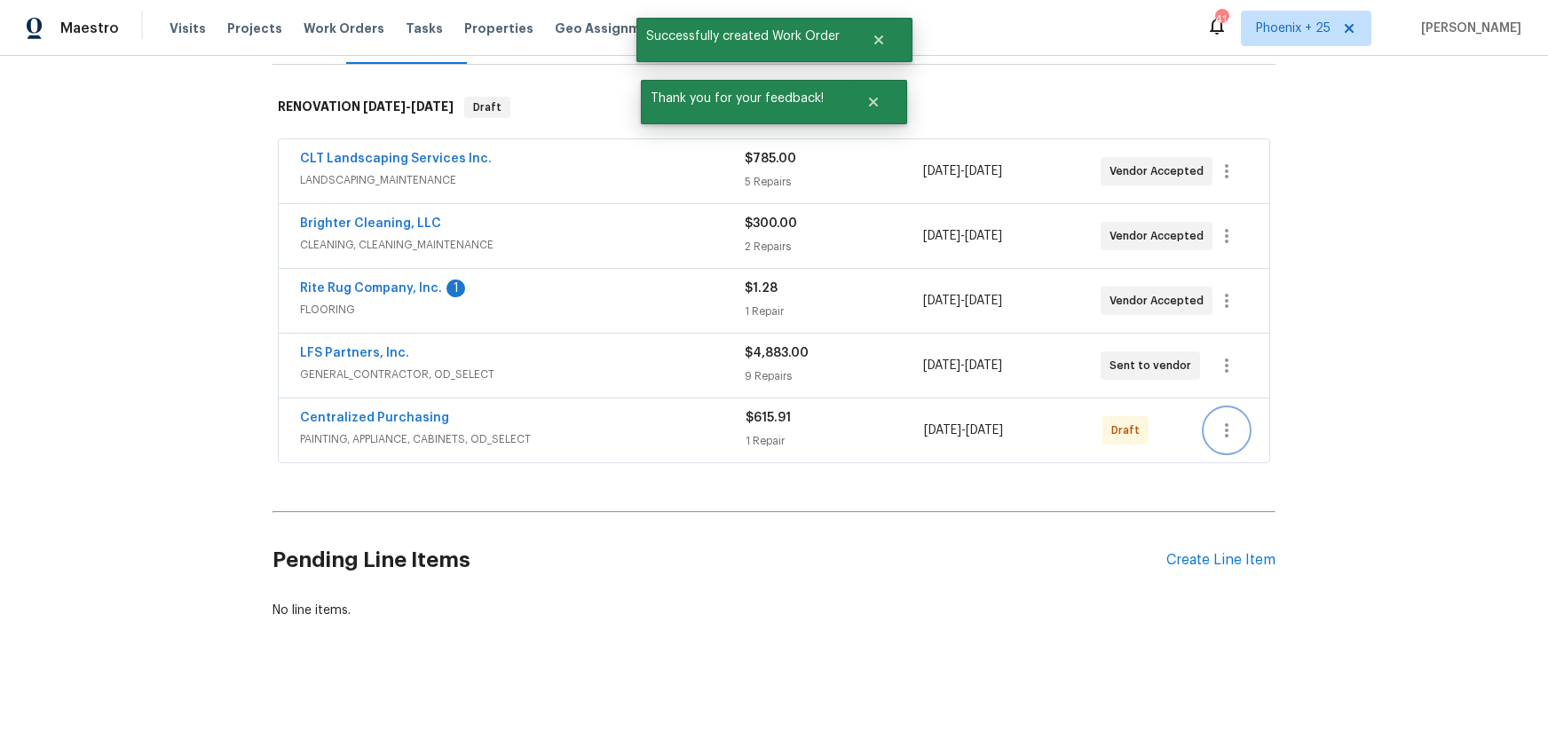
click at [1237, 433] on button "button" at bounding box center [1227, 430] width 43 height 43
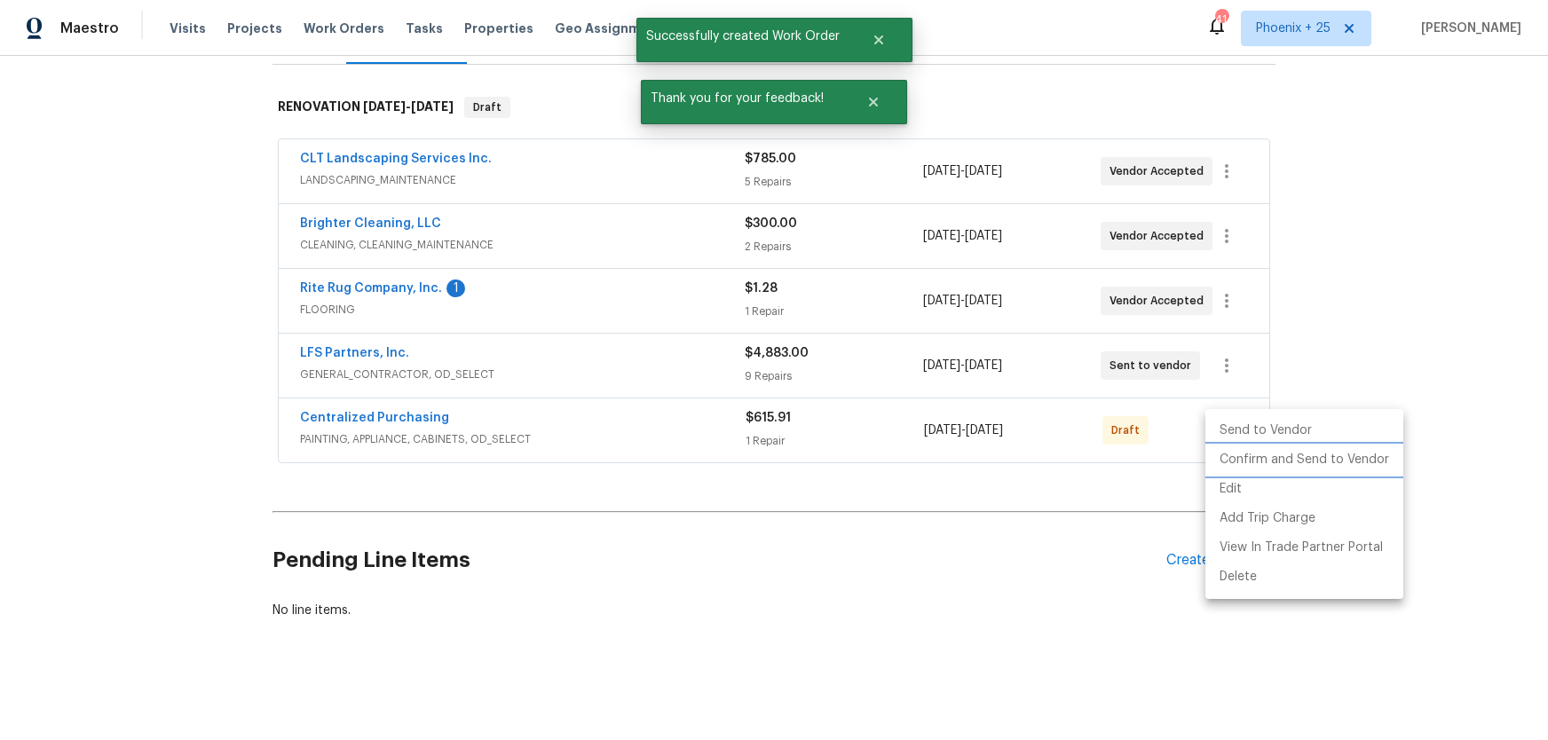
click at [1232, 463] on li "Confirm and Send to Vendor" at bounding box center [1305, 460] width 198 height 29
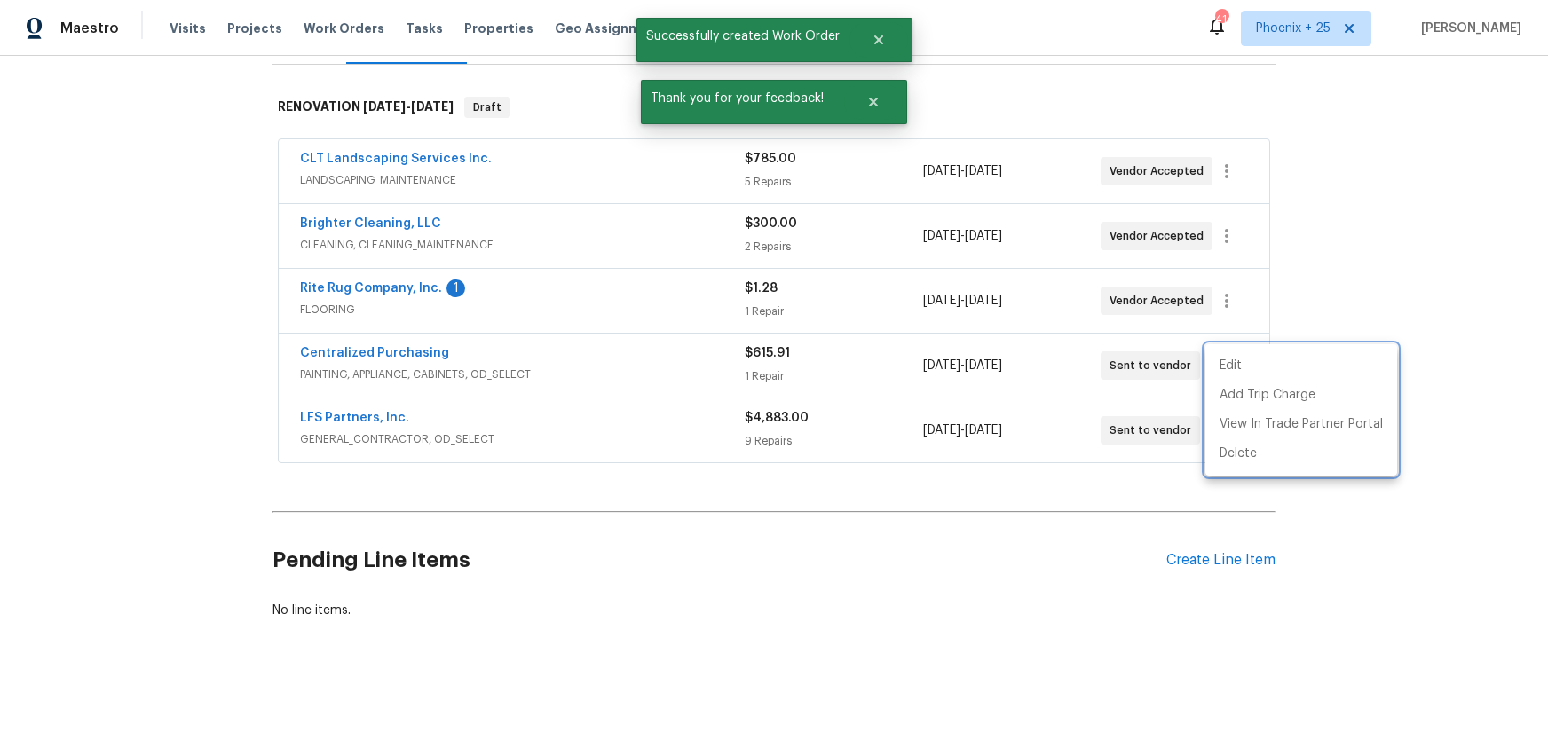
drag, startPoint x: 458, startPoint y: 373, endPoint x: 360, endPoint y: 365, distance: 98.0
click at [445, 374] on div at bounding box center [774, 370] width 1548 height 740
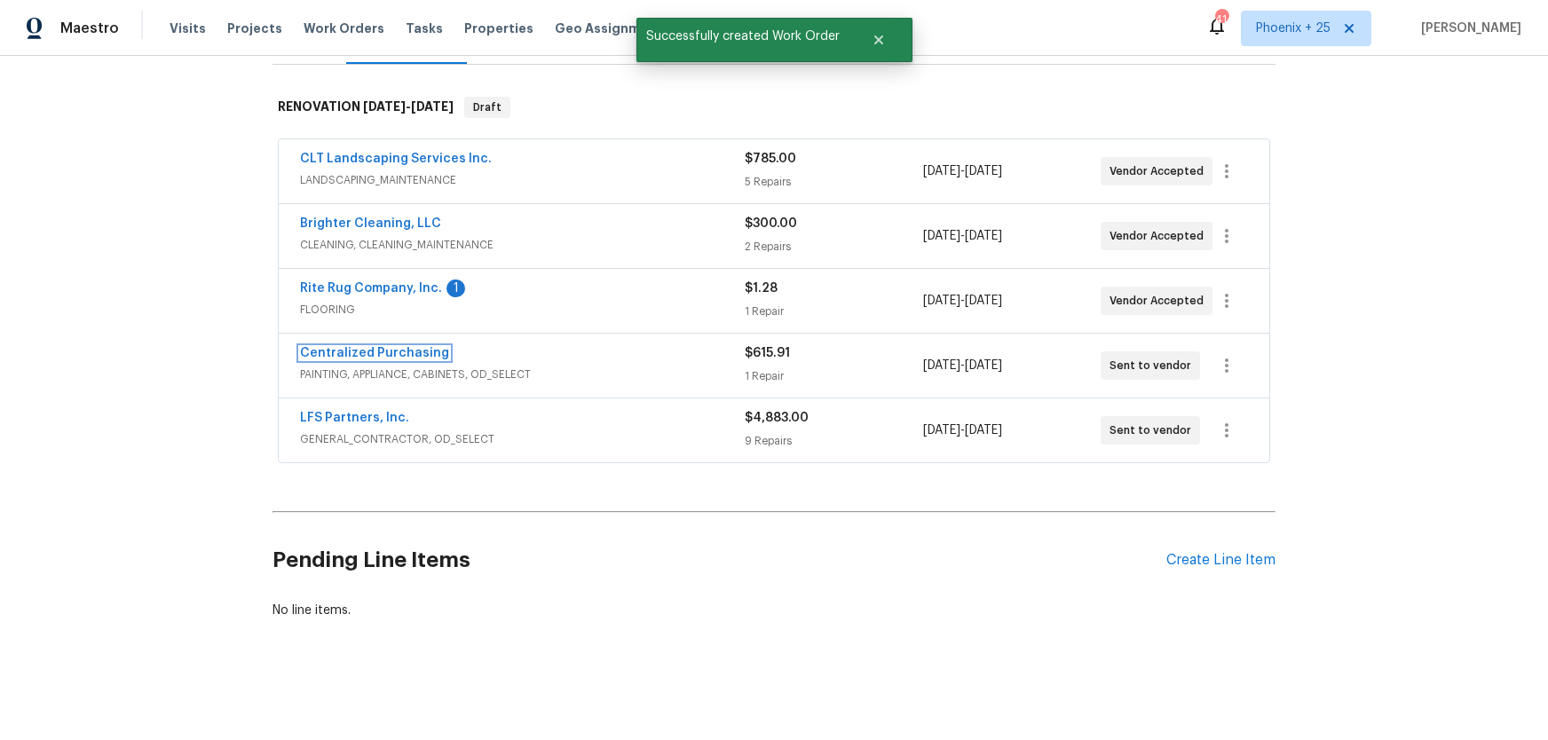
click at [360, 354] on link "Centralized Purchasing" at bounding box center [374, 353] width 149 height 12
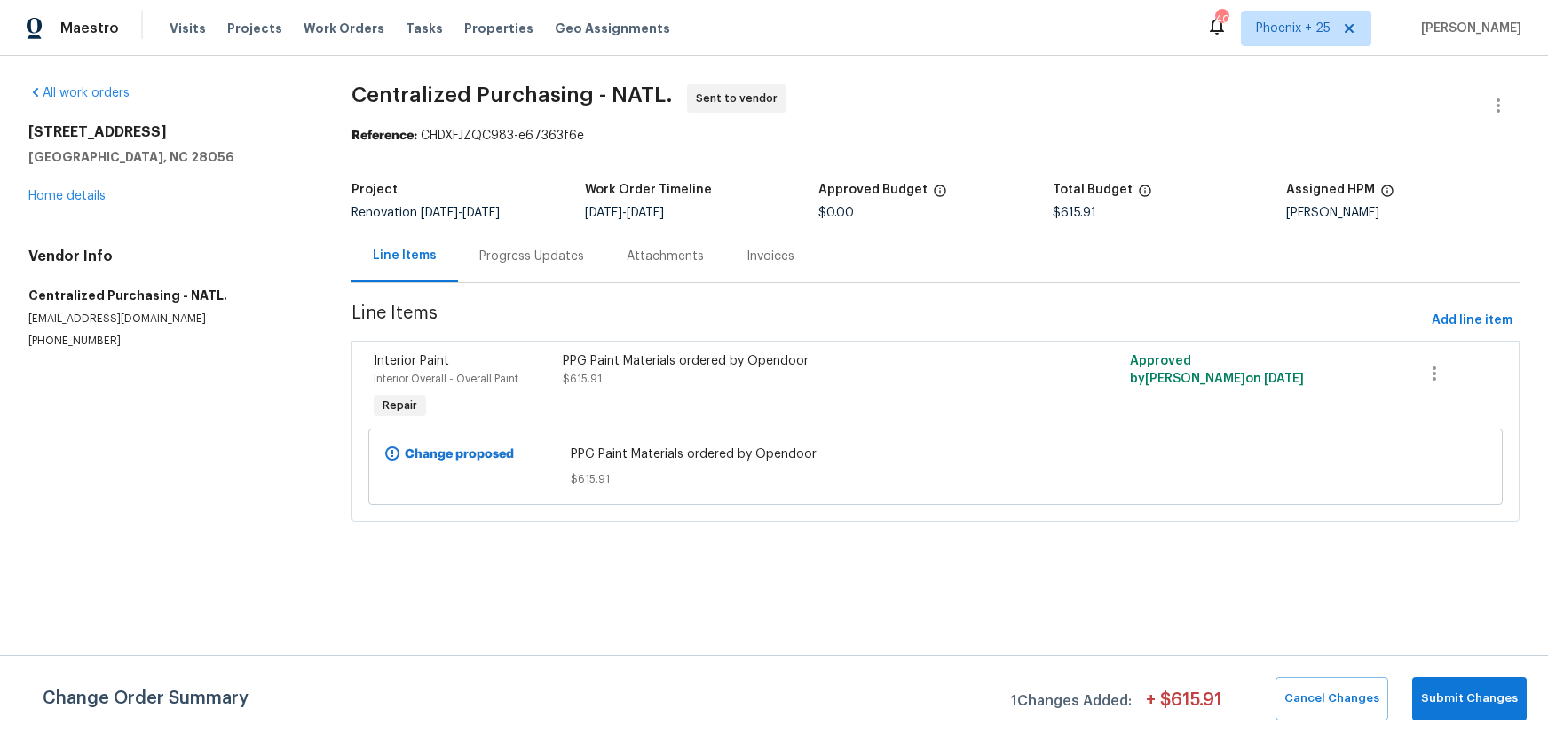
click at [897, 144] on div "Reference: CHDXFJZQC983-e67363f6e" at bounding box center [936, 136] width 1168 height 18
